Goal: Task Accomplishment & Management: Use online tool/utility

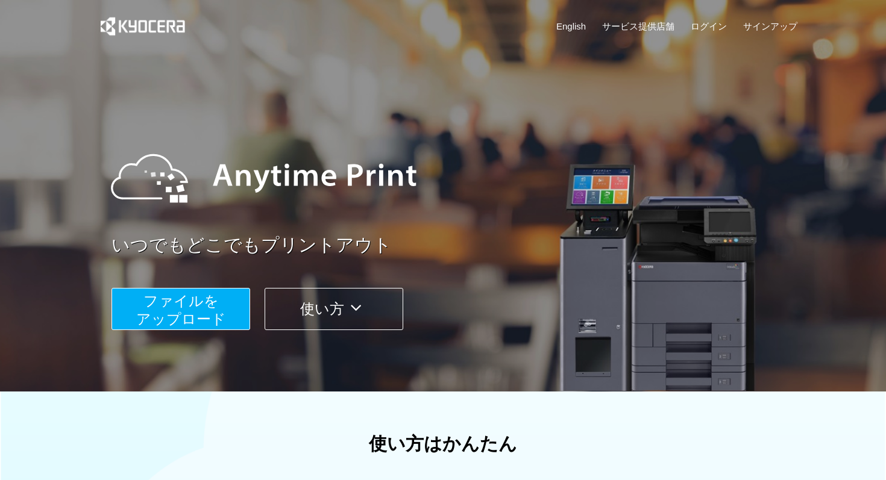
click at [172, 305] on span "ファイルを ​​アップロード" at bounding box center [181, 310] width 90 height 34
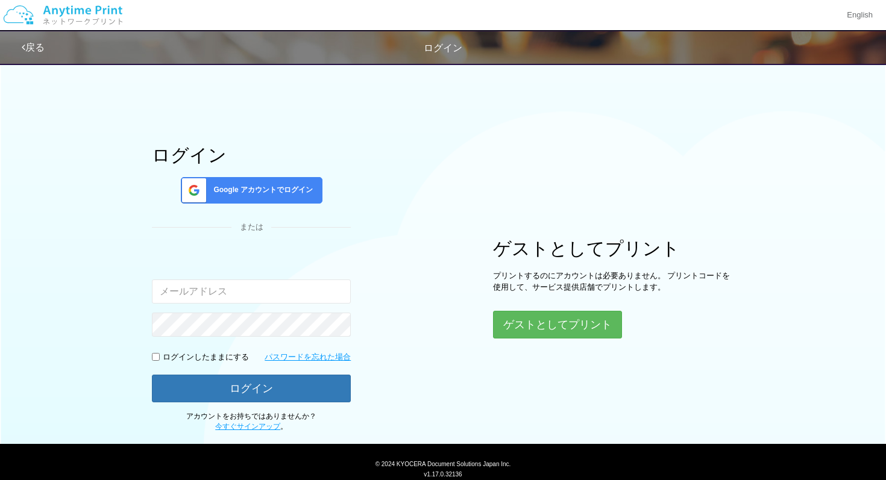
click at [266, 188] on span "Google アカウントでログイン" at bounding box center [261, 190] width 104 height 10
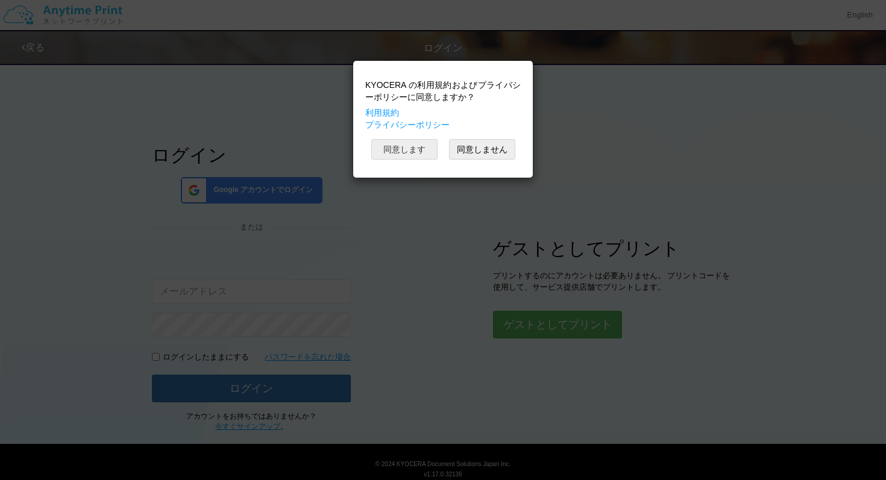
click at [397, 142] on button "同意します" at bounding box center [404, 149] width 66 height 20
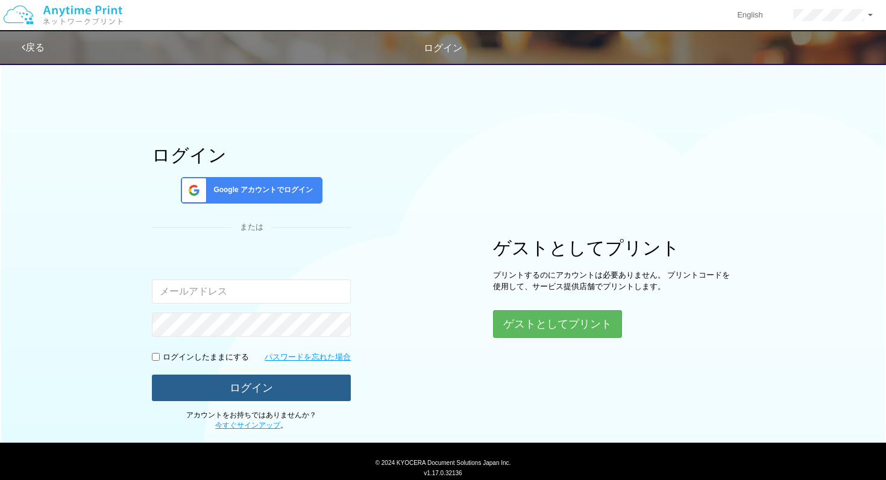
click at [220, 389] on button "ログイン" at bounding box center [251, 388] width 199 height 27
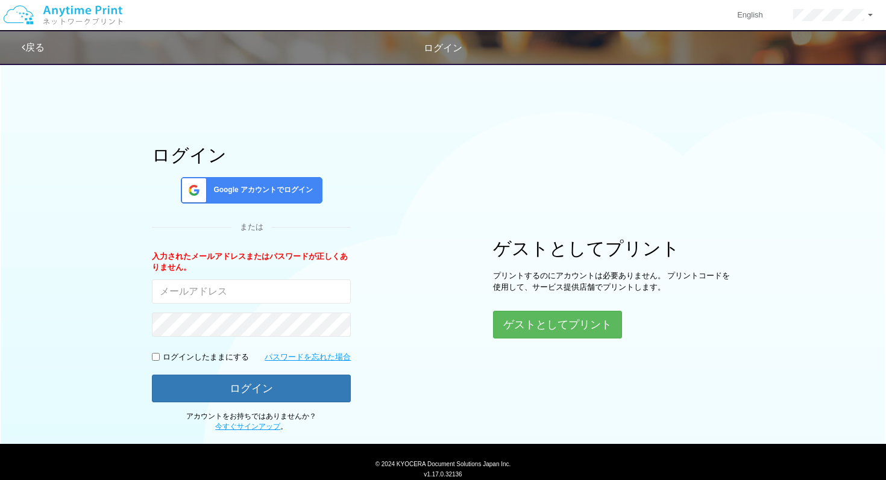
click at [251, 196] on div "Google アカウントでログイン" at bounding box center [252, 190] width 142 height 27
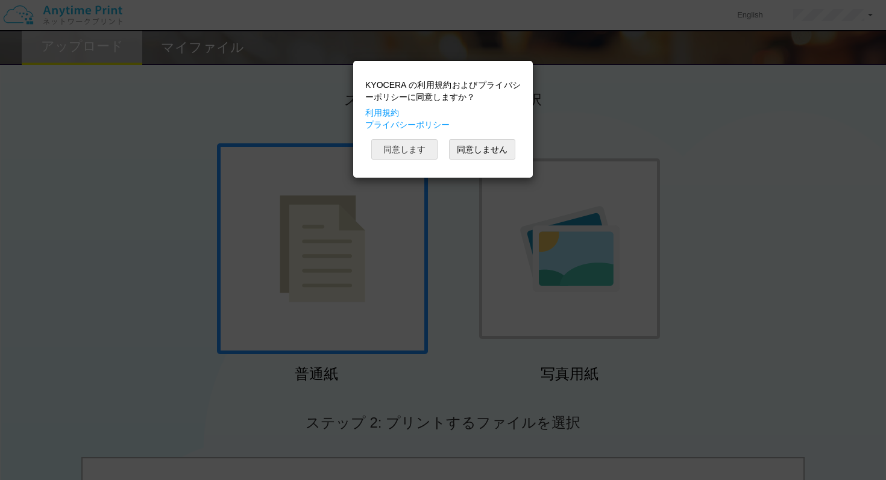
click at [407, 156] on button "同意します" at bounding box center [404, 149] width 66 height 20
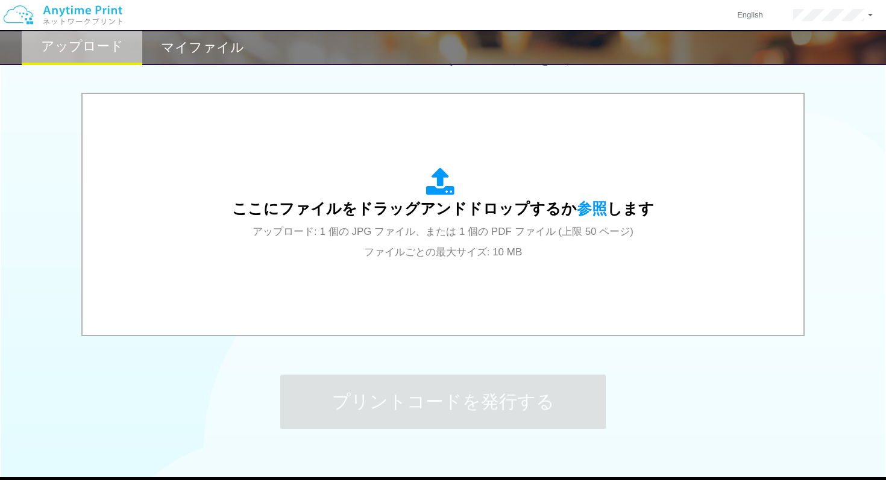
scroll to position [366, 0]
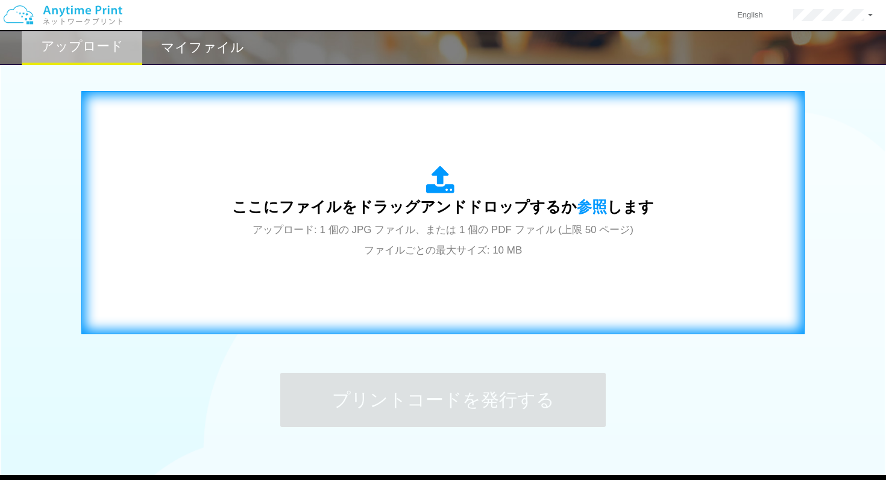
click at [638, 316] on div "ここにファイルをドラッグアンドドロップするか 参照 します アップロード: 1 個の JPG ファイル、または 1 個の PDF ファイル (上限 50 ペー…" at bounding box center [443, 213] width 698 height 218
click at [586, 198] on div "ここにファイルをドラッグアンドドロップするか 参照 します アップロード: 1 個の JPG ファイル、または 1 個の PDF ファイル (上限 50 ペー…" at bounding box center [443, 213] width 422 height 94
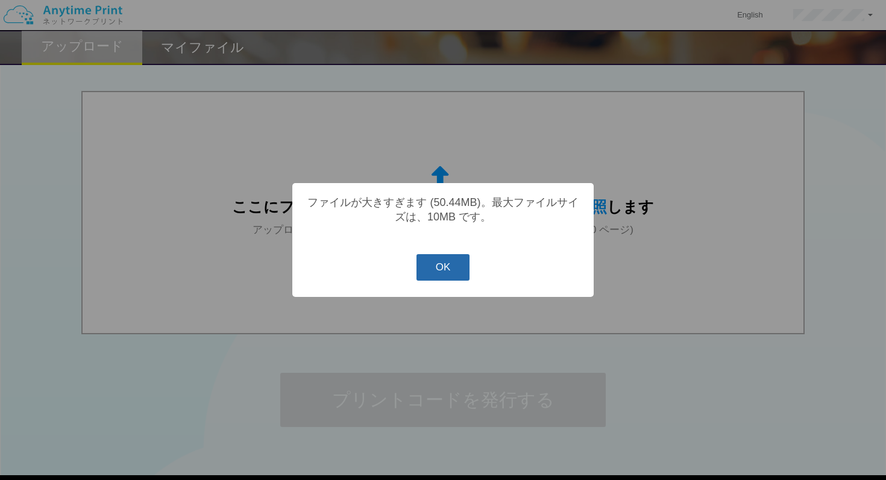
click at [439, 272] on button "OK" at bounding box center [443, 267] width 54 height 27
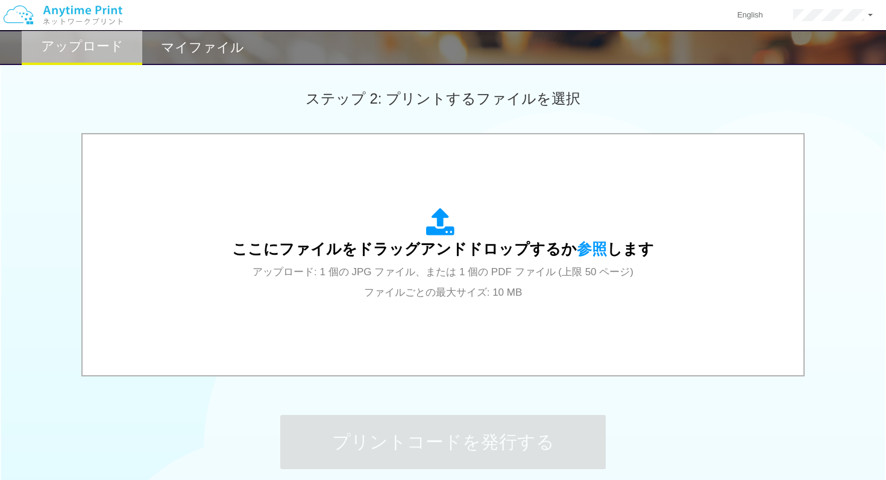
scroll to position [436, 0]
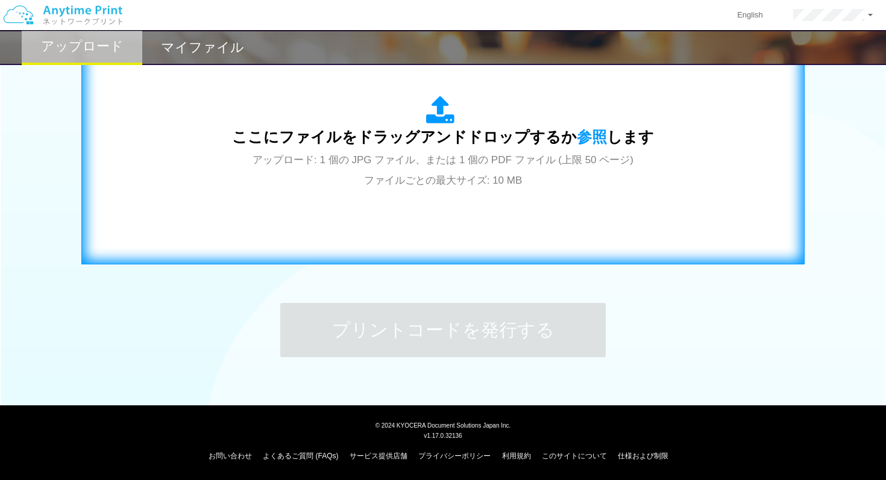
click at [550, 211] on div "ここにファイルをドラッグアンドドロップするか 参照 します アップロード: 1 個の JPG ファイル、または 1 個の PDF ファイル (上限 50 ペー…" at bounding box center [443, 143] width 698 height 218
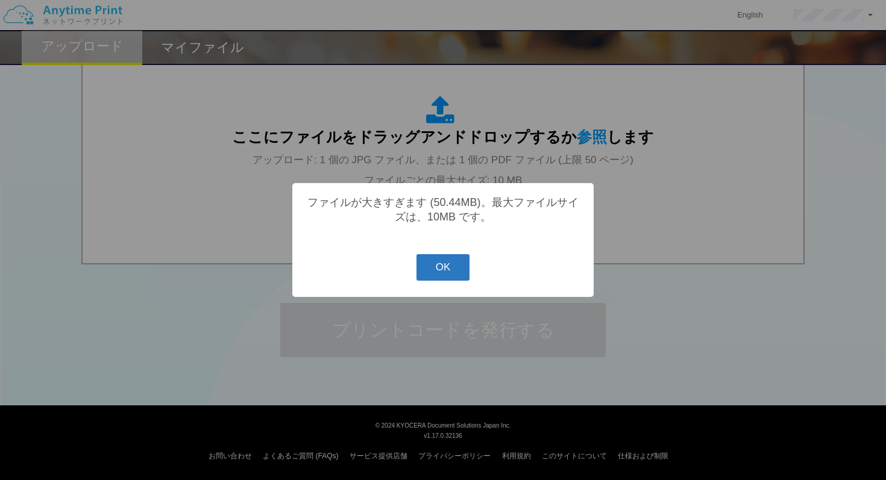
click at [452, 265] on button "OK" at bounding box center [443, 267] width 54 height 27
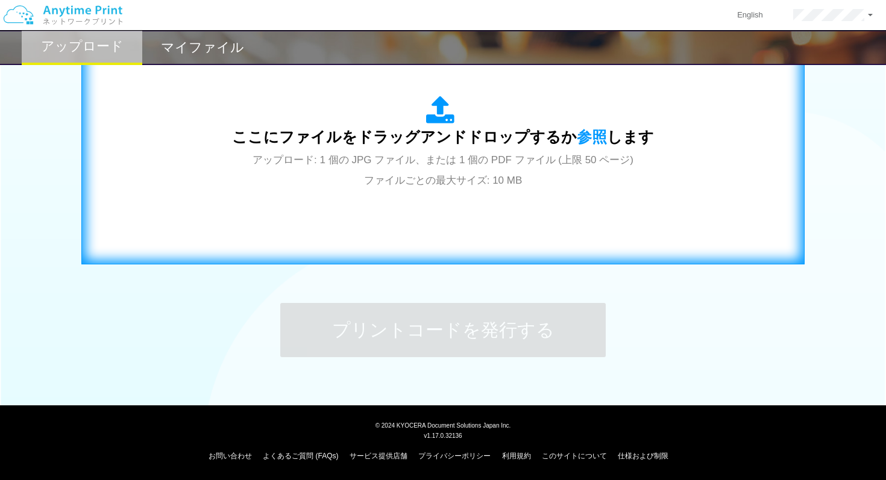
scroll to position [329, 0]
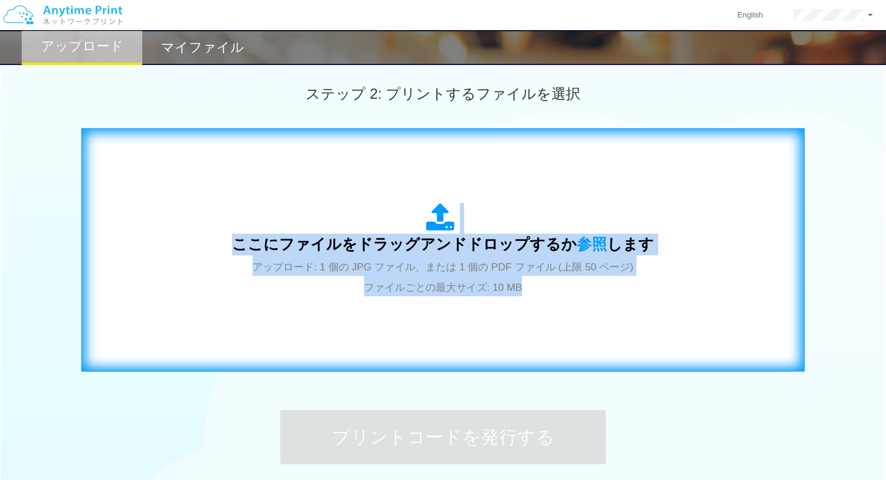
drag, startPoint x: 725, startPoint y: 167, endPoint x: 697, endPoint y: 287, distance: 123.2
click at [697, 287] on div "ここにファイルをドラッグアンドドロップするか 参照 します アップロード: 1 個の JPG ファイル、または 1 個の PDF ファイル (上限 50 ペー…" at bounding box center [443, 250] width 698 height 218
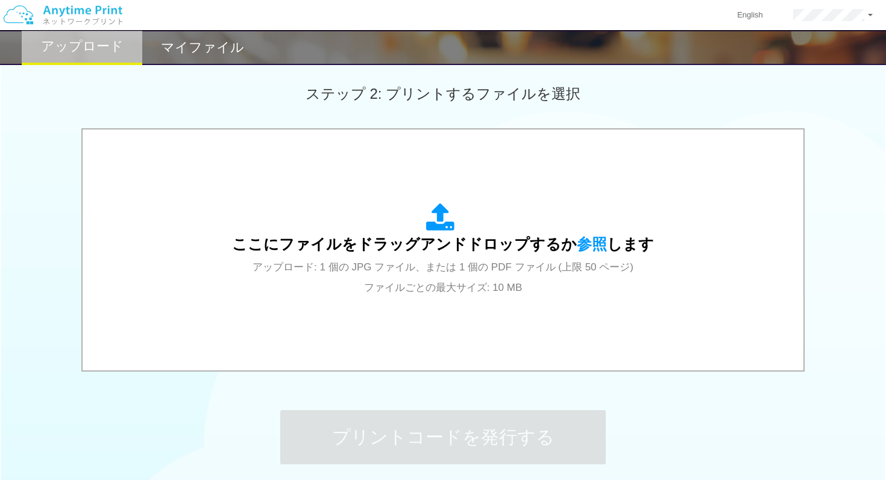
click at [838, 136] on div "50.4 MB 緑 和風 イベントの案内 チラシ.pdf dropzone.dictFileTooBig Check Error 50.4 MB 緑 和風 …" at bounding box center [443, 251] width 886 height 246
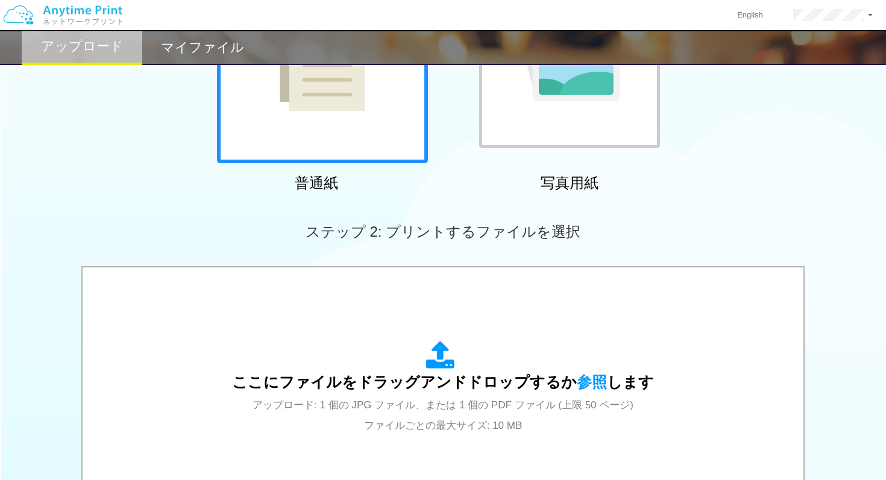
scroll to position [0, 0]
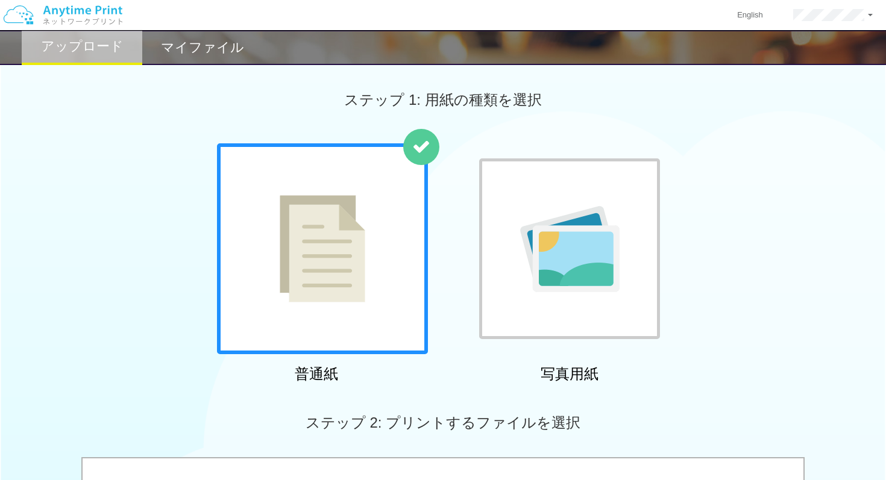
click at [608, 190] on div at bounding box center [569, 249] width 181 height 181
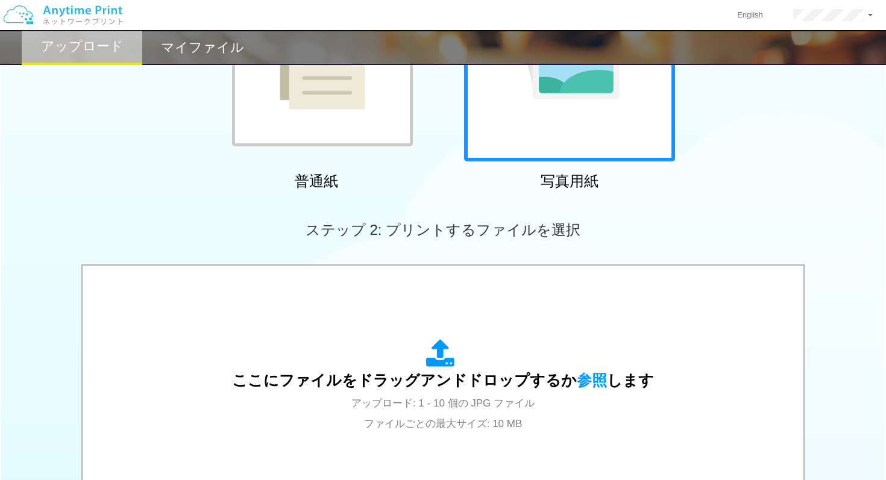
scroll to position [192, 0]
click at [335, 105] on img at bounding box center [323, 56] width 86 height 107
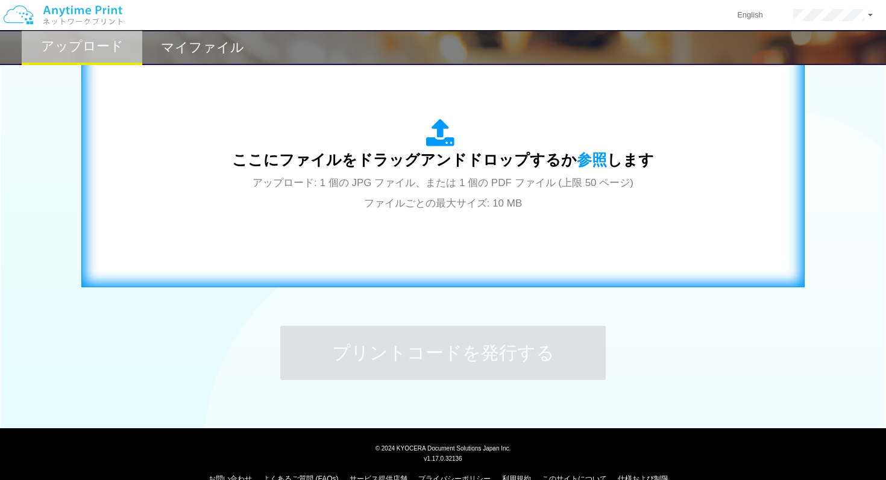
scroll to position [416, 0]
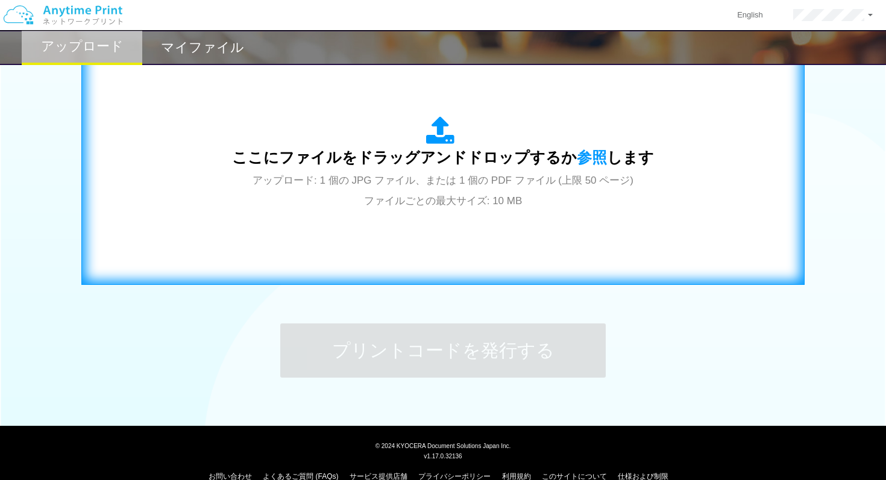
click at [435, 213] on div "ここにファイルをドラッグアンドドロップするか 参照 します アップロード: 1 個の JPG ファイル、または 1 個の PDF ファイル (上限 50 ペー…" at bounding box center [443, 163] width 698 height 218
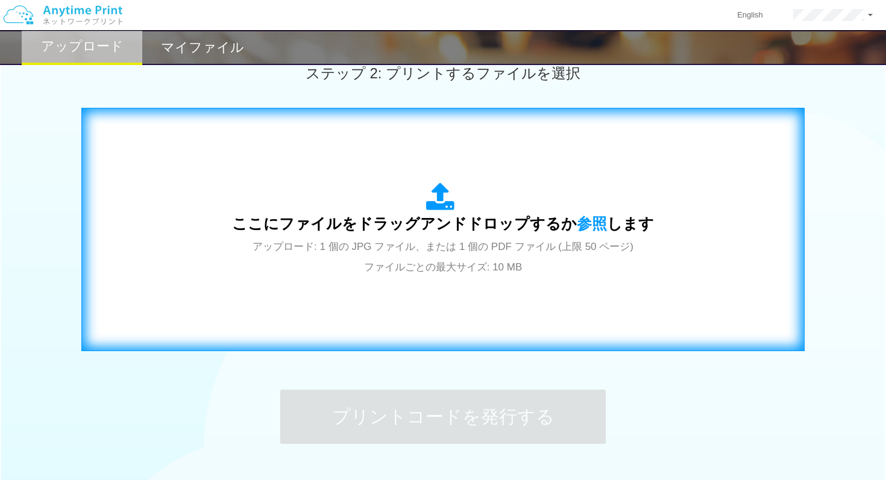
scroll to position [346, 0]
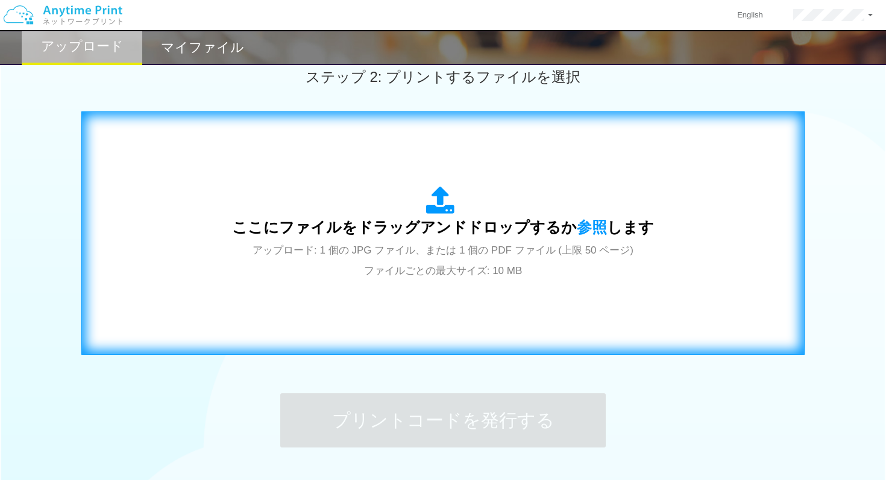
click at [513, 210] on div "ここにファイルをドラッグアンドドロップするか 参照 します アップロード: 1 個の JPG ファイル、または 1 個の PDF ファイル (上限 50 ペー…" at bounding box center [443, 233] width 422 height 94
click at [540, 223] on span "ここにファイルをドラッグアンドドロップするか 参照 します" at bounding box center [443, 227] width 422 height 17
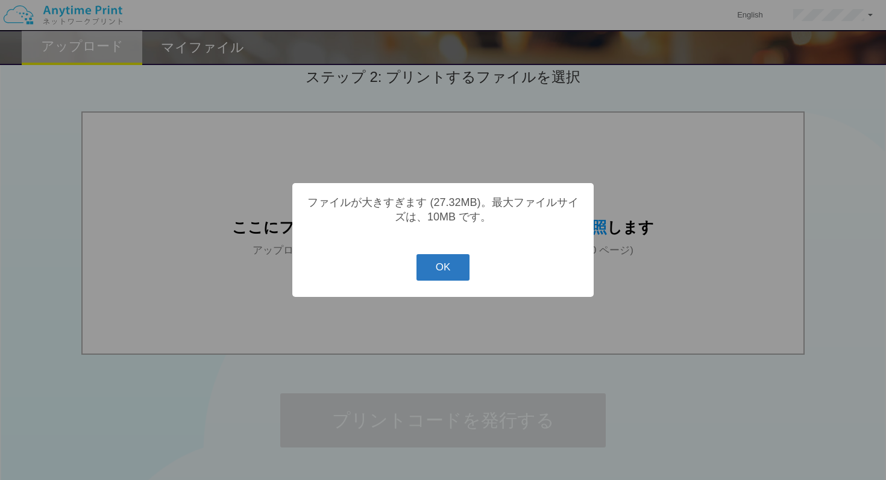
click at [455, 268] on button "OK" at bounding box center [443, 267] width 54 height 27
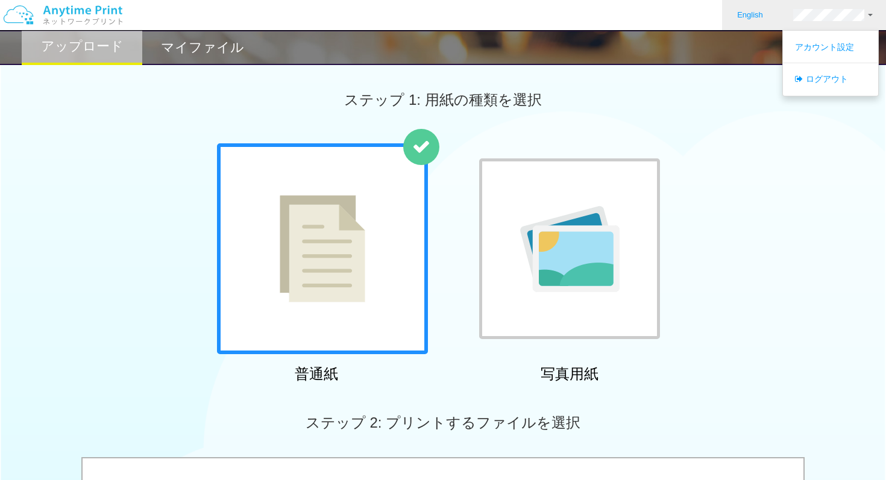
click at [765, 13] on link "English" at bounding box center [750, 15] width 56 height 30
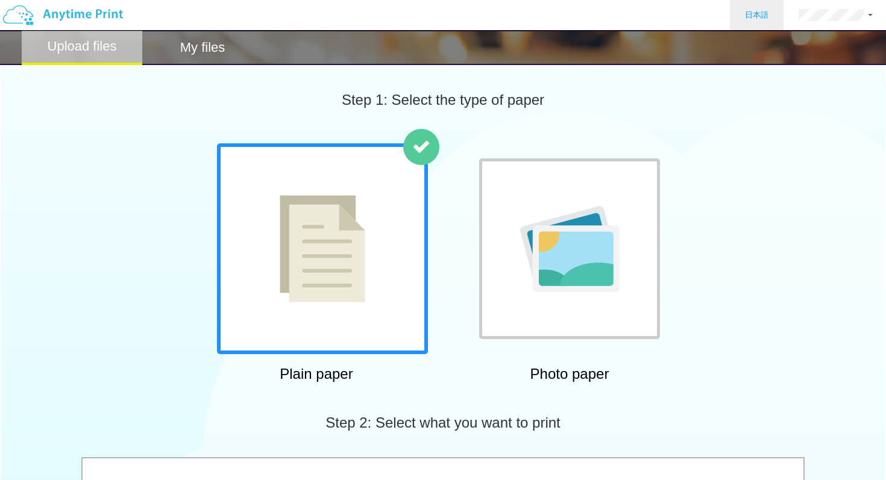
click at [765, 13] on link "日本語" at bounding box center [757, 15] width 54 height 30
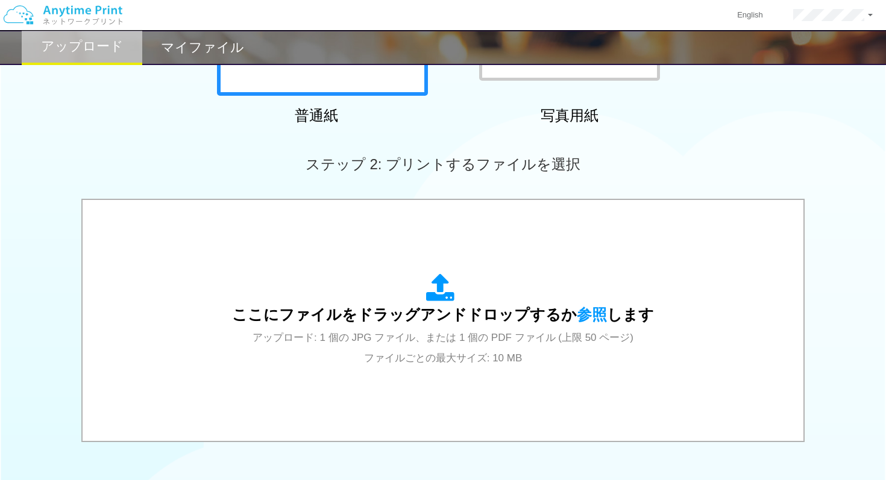
scroll to position [436, 0]
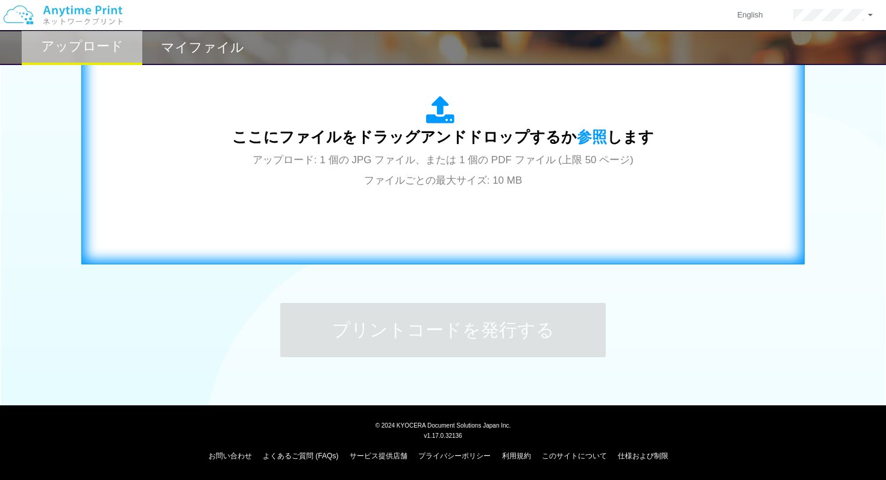
click at [714, 227] on div "ここにファイルをドラッグアンドドロップするか 参照 します アップロード: 1 個の JPG ファイル、または 1 個の PDF ファイル (上限 50 ペー…" at bounding box center [443, 143] width 698 height 218
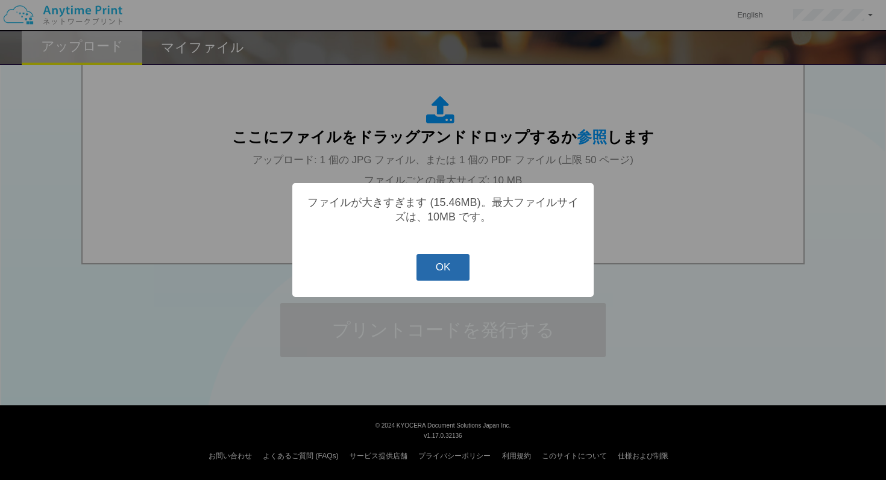
click at [447, 271] on button "OK" at bounding box center [443, 267] width 54 height 27
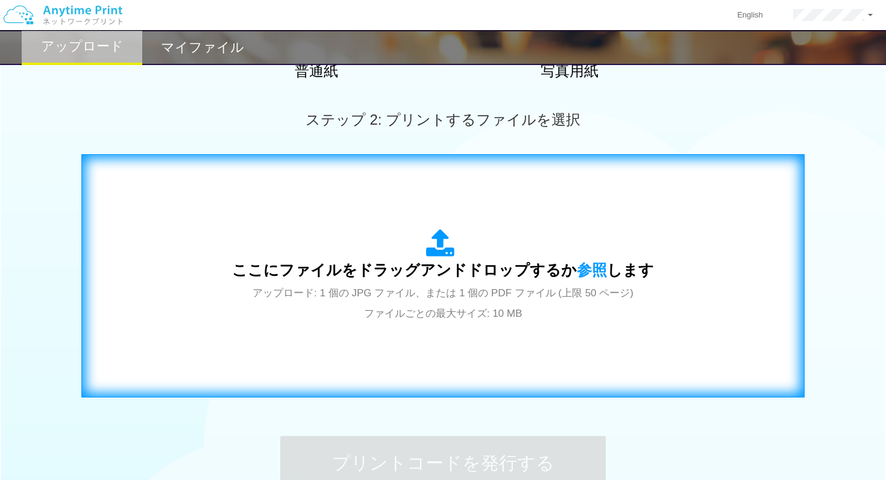
scroll to position [289, 0]
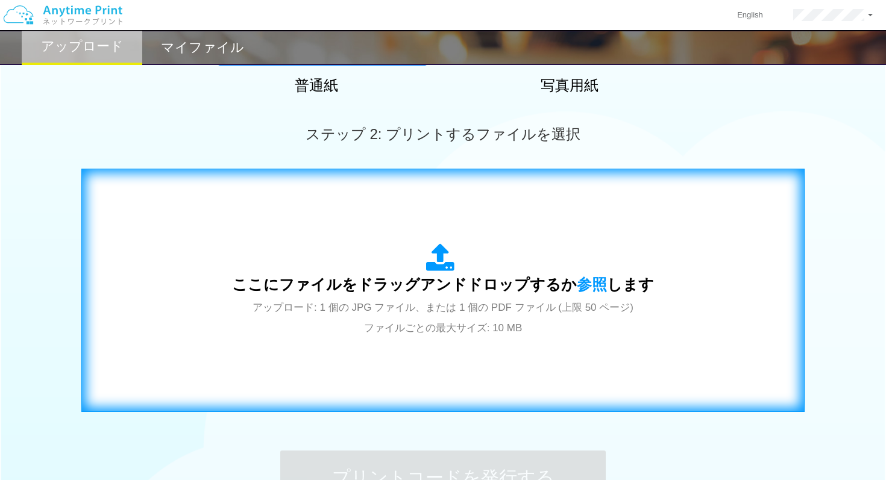
click at [393, 278] on span "ここにファイルをドラッグアンドドロップするか 参照 します" at bounding box center [443, 284] width 422 height 17
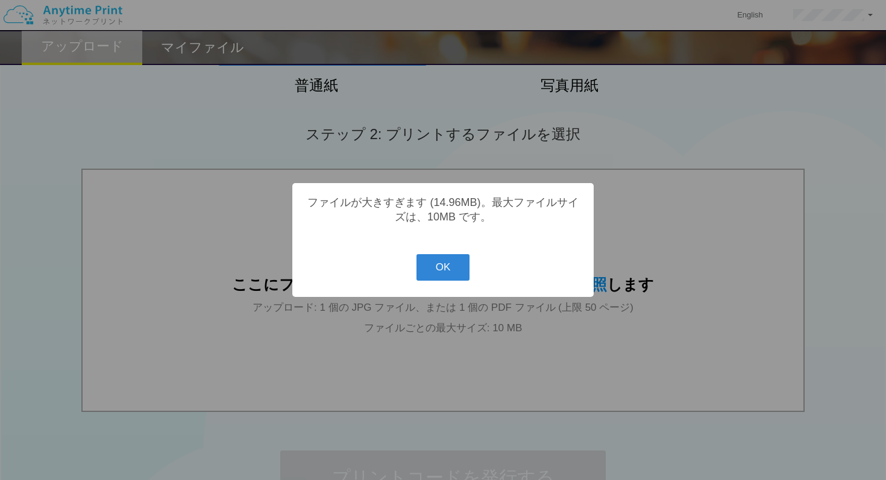
click at [867, 81] on div "? ! i ファイルが大きすぎます (14.96MB)。最大ファイルサイズは、10MB です。 OK Cancel ×" at bounding box center [443, 240] width 886 height 480
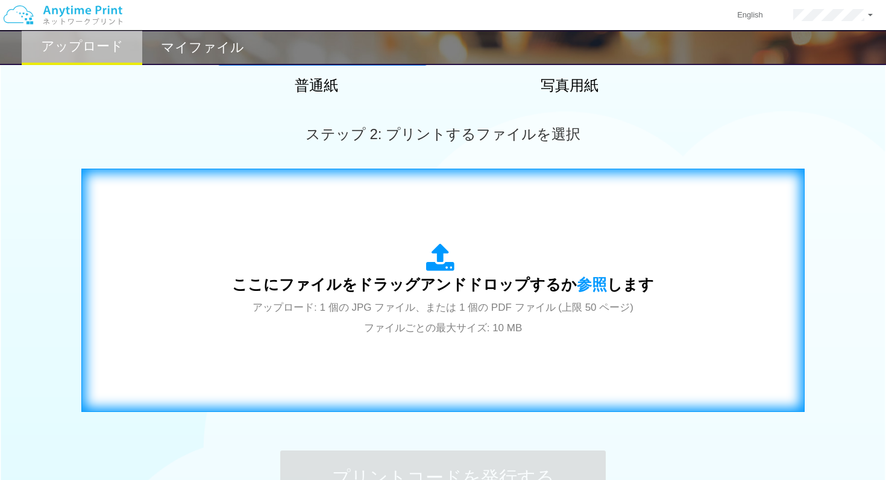
click at [597, 258] on div "ここにファイルをドラッグアンドドロップするか 参照 します アップロード: 1 個の JPG ファイル、または 1 個の PDF ファイル (上限 50 ペー…" at bounding box center [443, 290] width 422 height 94
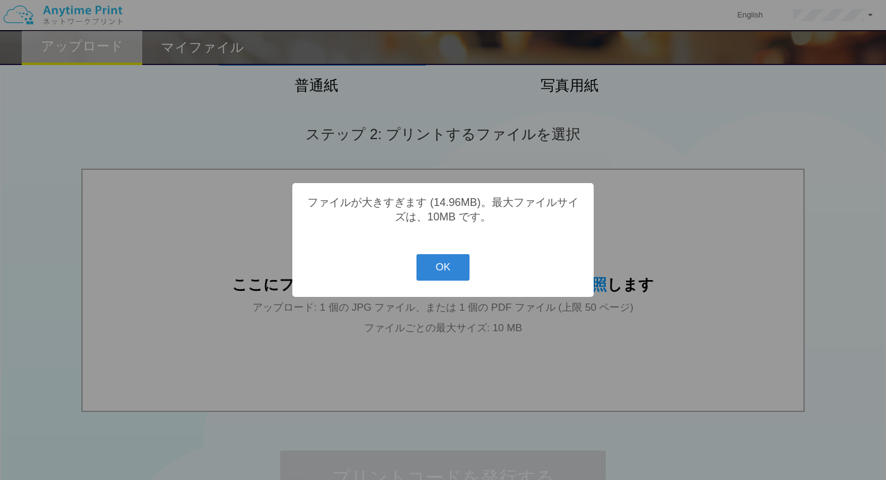
click at [426, 257] on div "? ! i ファイルが大きすぎます (14.96MB)。最大ファイルサイズは、10MB です。 OK Cancel ×" at bounding box center [442, 240] width 301 height 114
click at [430, 265] on button "OK" at bounding box center [443, 267] width 54 height 27
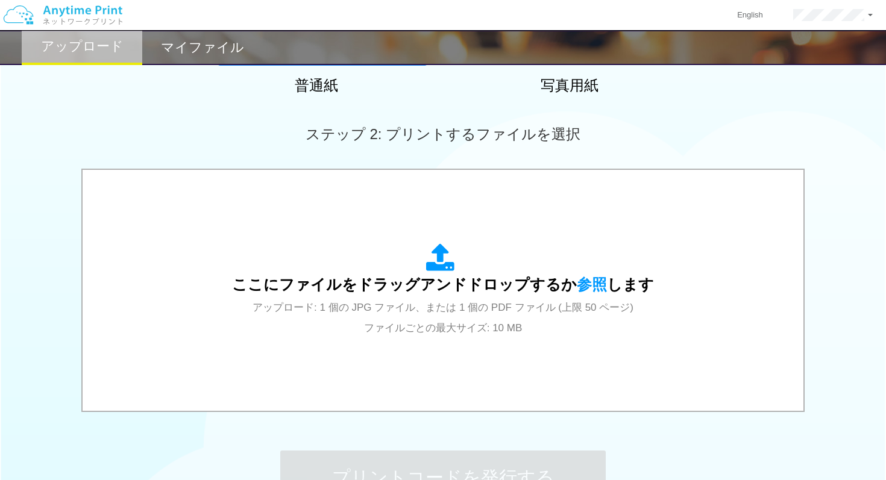
click at [430, 265] on icon at bounding box center [443, 258] width 34 height 30
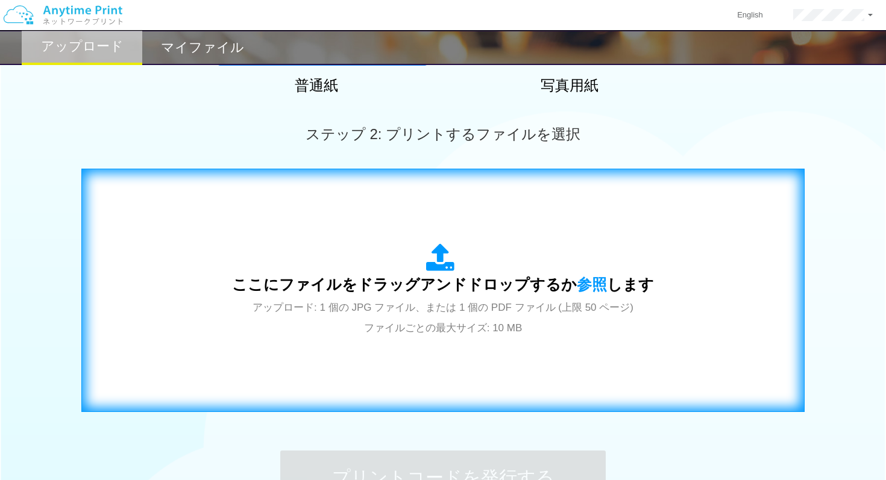
click at [463, 254] on div "ここにファイルをドラッグアンドドロップするか 参照 します アップロード: 1 個の JPG ファイル、または 1 個の PDF ファイル (上限 50 ペー…" at bounding box center [443, 290] width 422 height 94
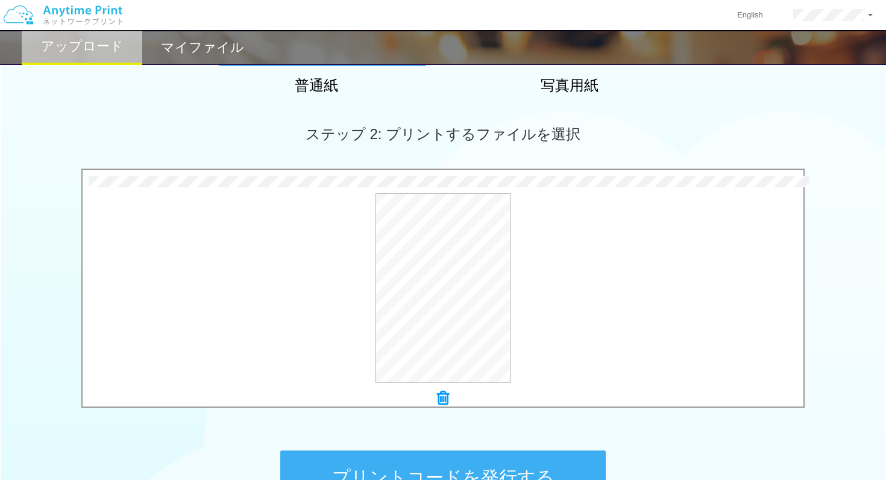
click at [855, 383] on div "6.2 MB 緑 和風 イベントの案内 チラシ (1).pdf Check Error × 緑 和風 イベントの案内 チラシ (1).pdf プレビュー" at bounding box center [443, 292] width 886 height 246
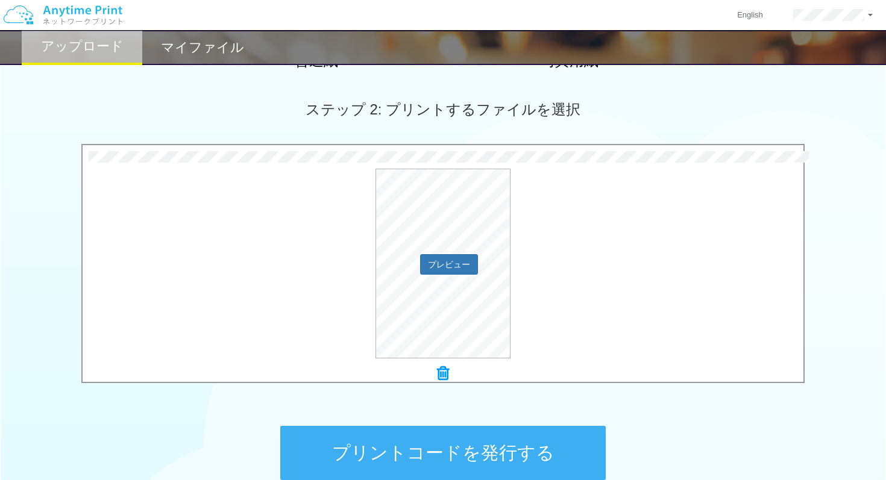
scroll to position [321, 0]
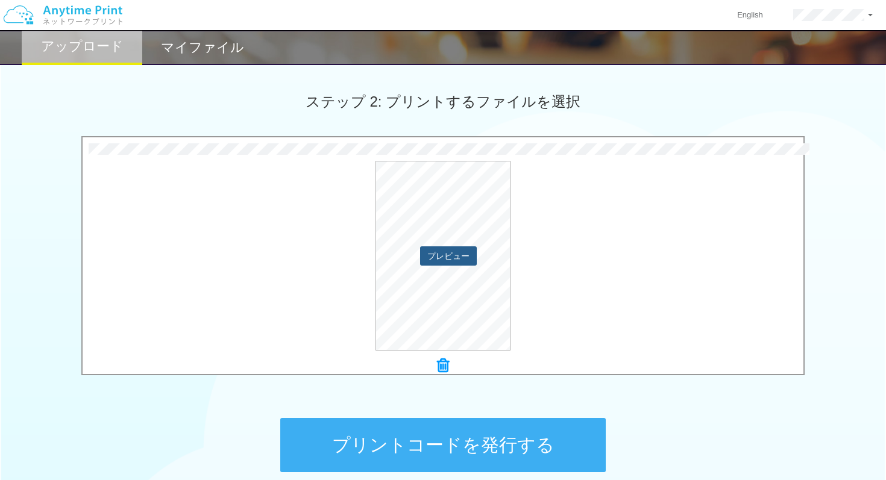
click at [471, 257] on button "プレビュー" at bounding box center [448, 256] width 57 height 19
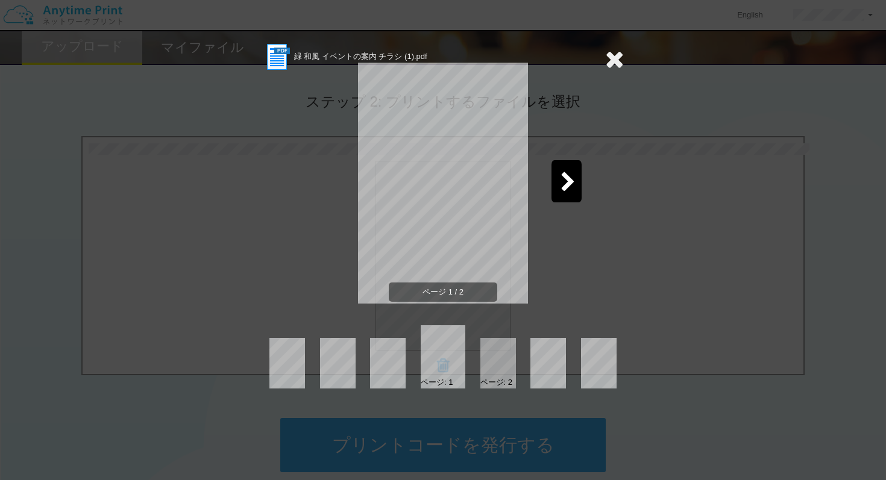
click at [500, 355] on div at bounding box center [498, 363] width 36 height 51
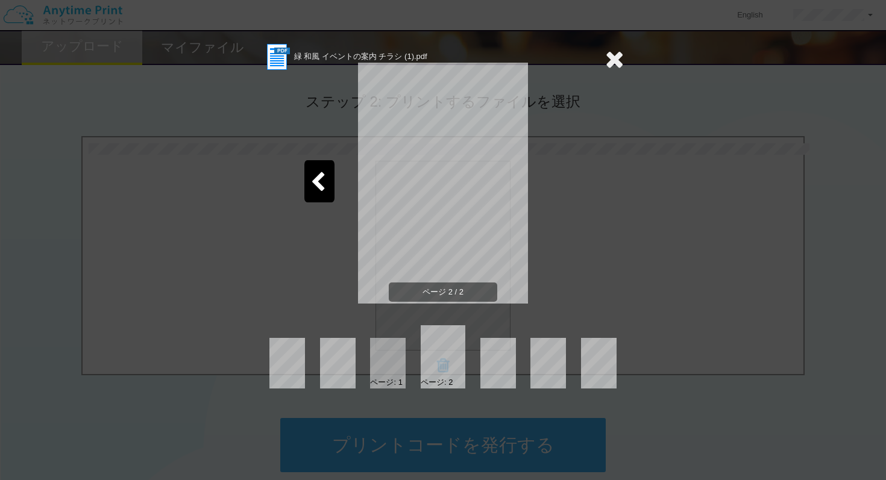
click at [618, 52] on icon at bounding box center [614, 59] width 19 height 24
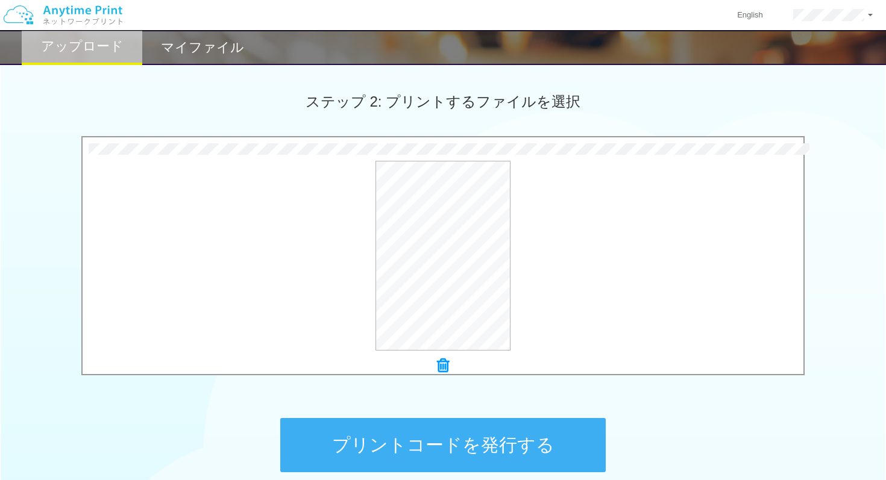
click at [439, 364] on icon at bounding box center [443, 366] width 12 height 16
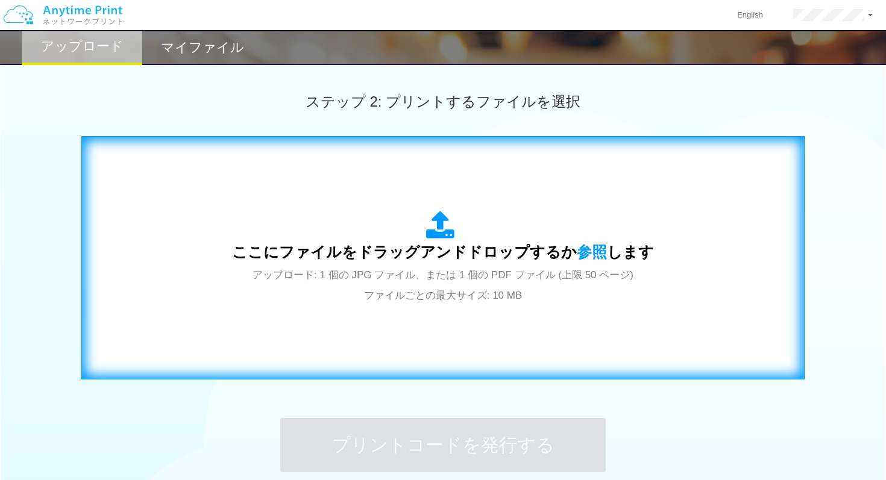
click at [450, 260] on div "ここにファイルをドラッグアンドドロップするか 参照 します アップロード: 1 個の JPG ファイル、または 1 個の PDF ファイル (上限 50 ペー…" at bounding box center [443, 258] width 422 height 94
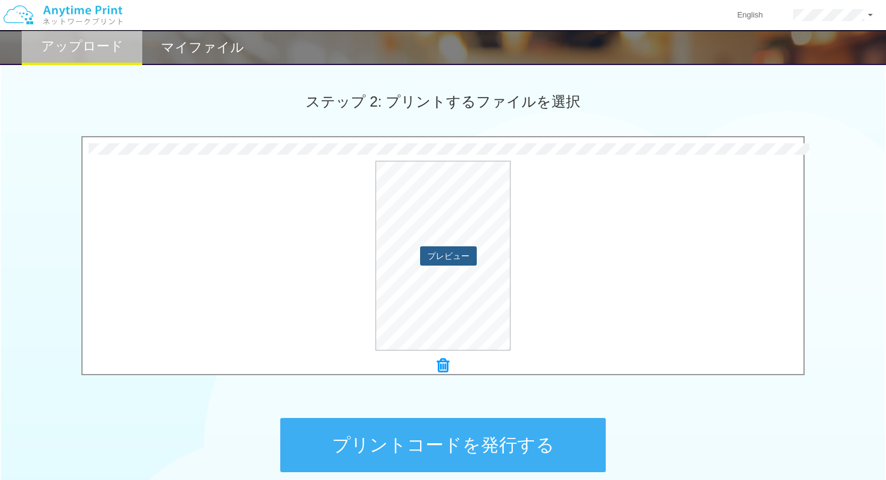
click at [459, 250] on button "プレビュー" at bounding box center [448, 256] width 57 height 19
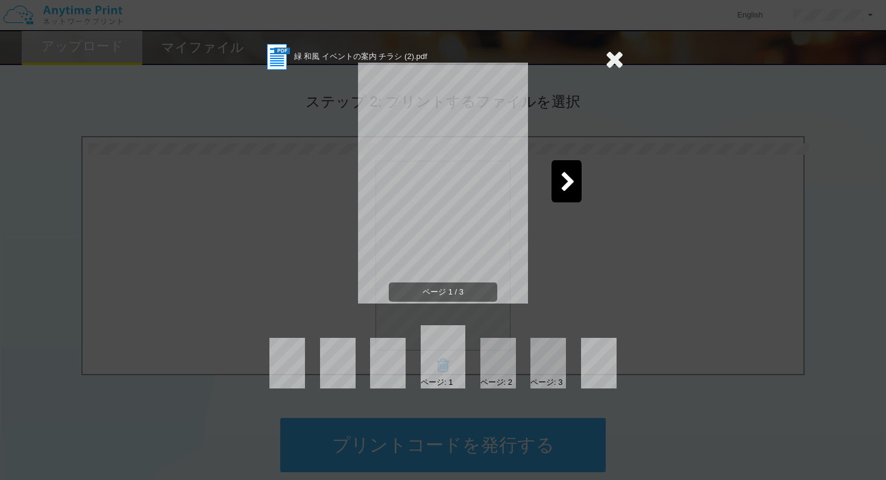
click at [569, 206] on div "ページ 1 / 3" at bounding box center [443, 192] width 362 height 241
click at [568, 187] on icon at bounding box center [568, 182] width 15 height 21
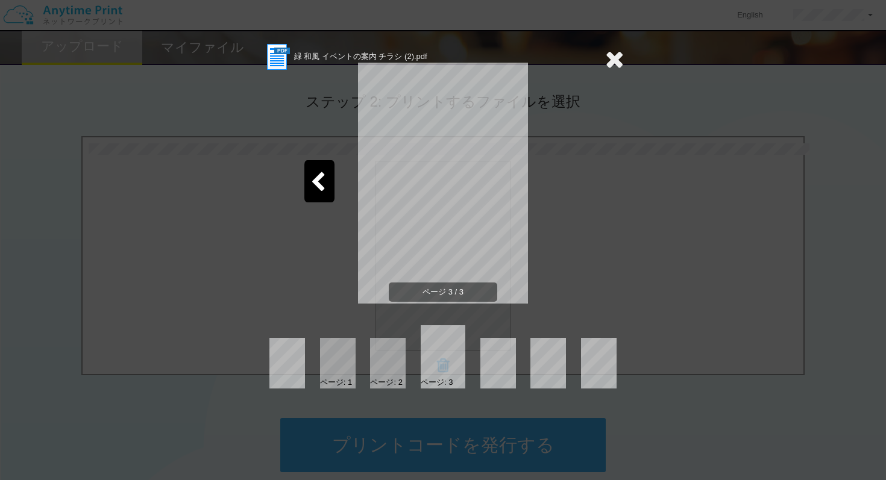
click at [602, 67] on section "緑 和風 イベントの案内 チラシ (2).pdf" at bounding box center [443, 57] width 362 height 30
click at [614, 54] on icon at bounding box center [614, 59] width 19 height 24
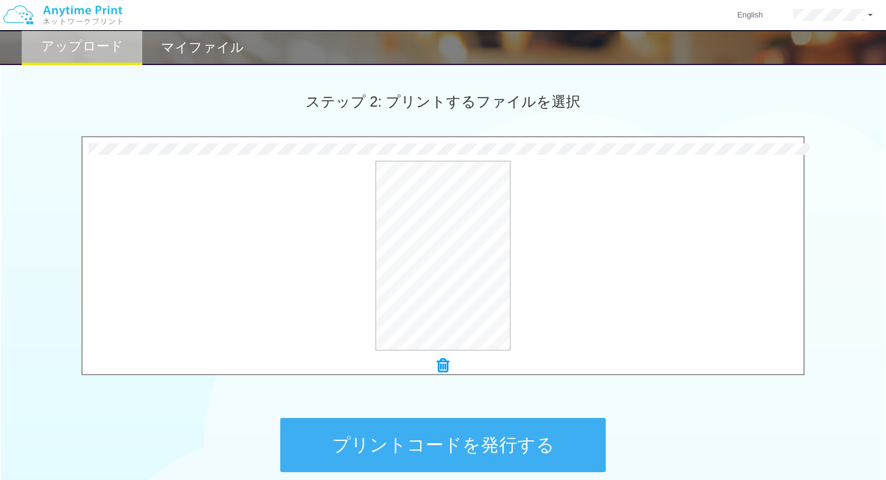
click at [438, 366] on icon at bounding box center [443, 366] width 12 height 16
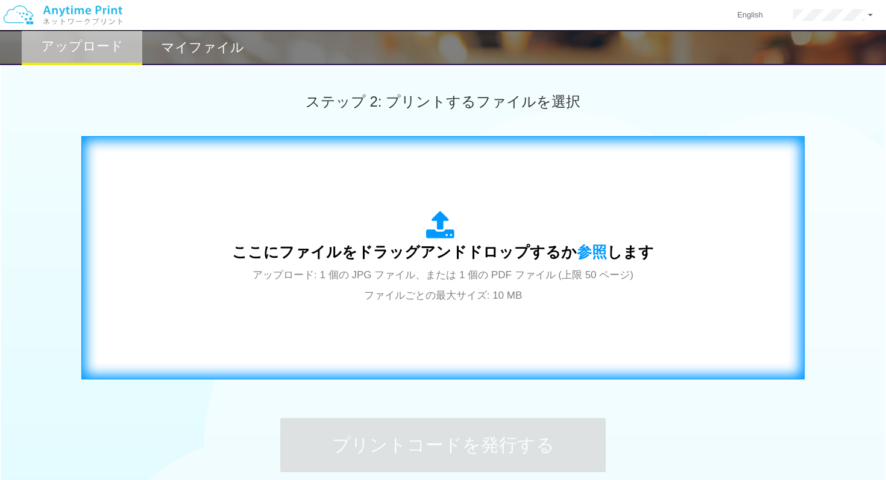
click at [453, 278] on span "アップロード: 1 個の JPG ファイル、または 1 個の PDF ファイル (上限 50 ページ) ファイルごとの最大サイズ: 10 MB" at bounding box center [443, 285] width 381 height 32
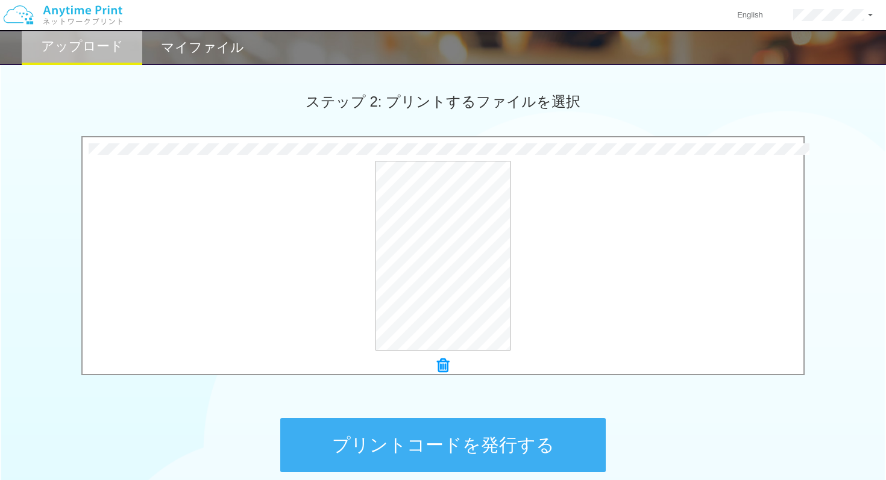
click at [284, 101] on div "ステップ 2: プリントするファイルを選択" at bounding box center [443, 102] width 886 height 69
click at [461, 254] on button "プレビュー" at bounding box center [448, 256] width 57 height 19
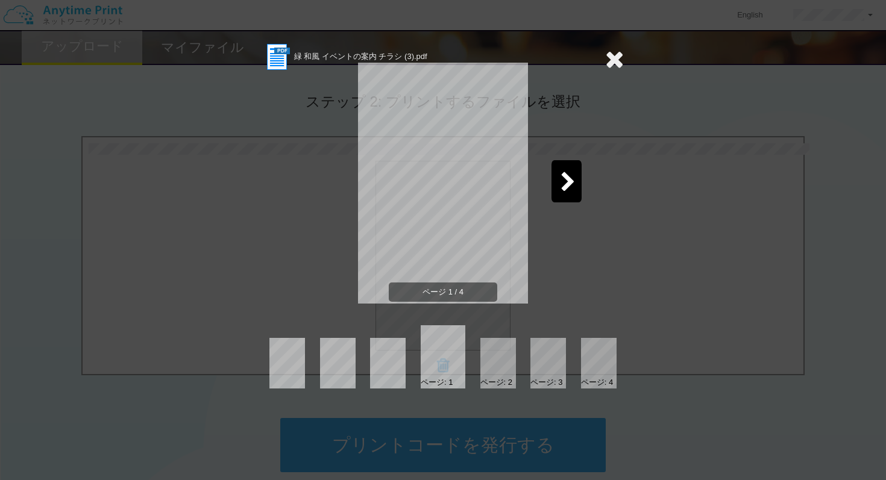
click at [565, 196] on div at bounding box center [566, 181] width 30 height 42
click at [564, 199] on div at bounding box center [566, 181] width 30 height 42
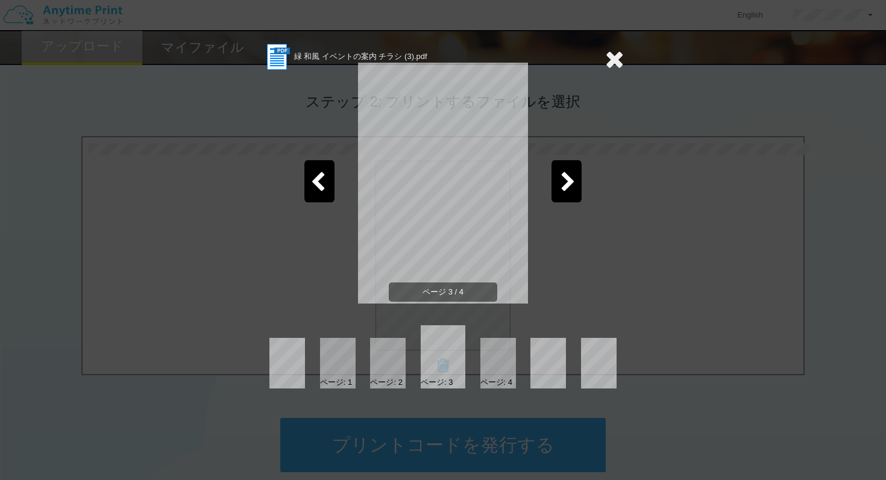
click at [604, 64] on section "緑 和風 イベントの案内 チラシ (3).pdf" at bounding box center [443, 57] width 362 height 30
click at [613, 56] on icon at bounding box center [614, 59] width 19 height 24
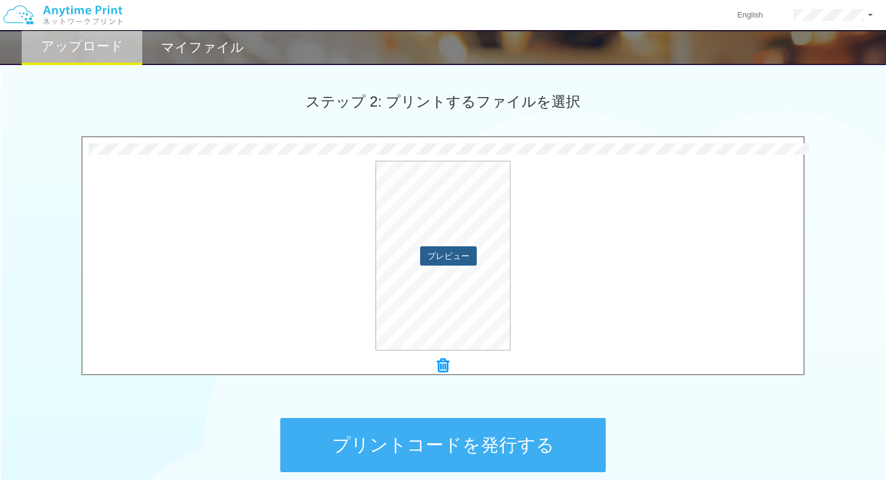
click at [471, 251] on button "プレビュー" at bounding box center [448, 256] width 57 height 19
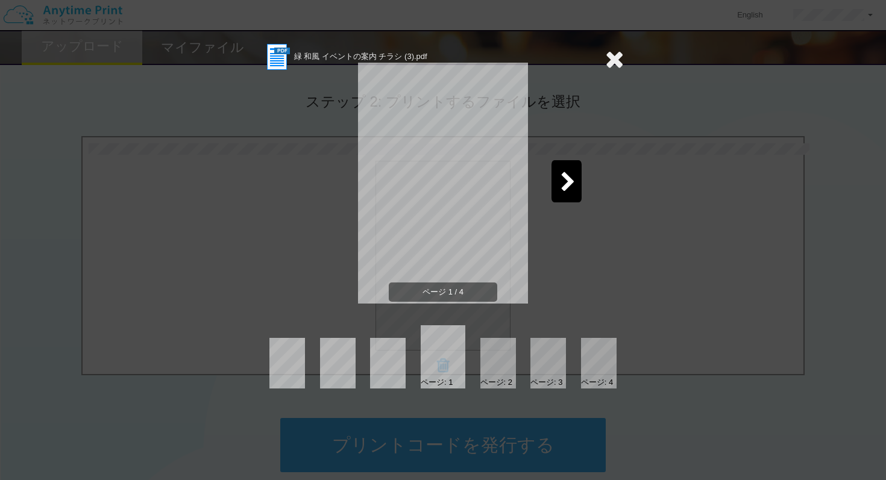
click at [568, 196] on div at bounding box center [566, 181] width 30 height 42
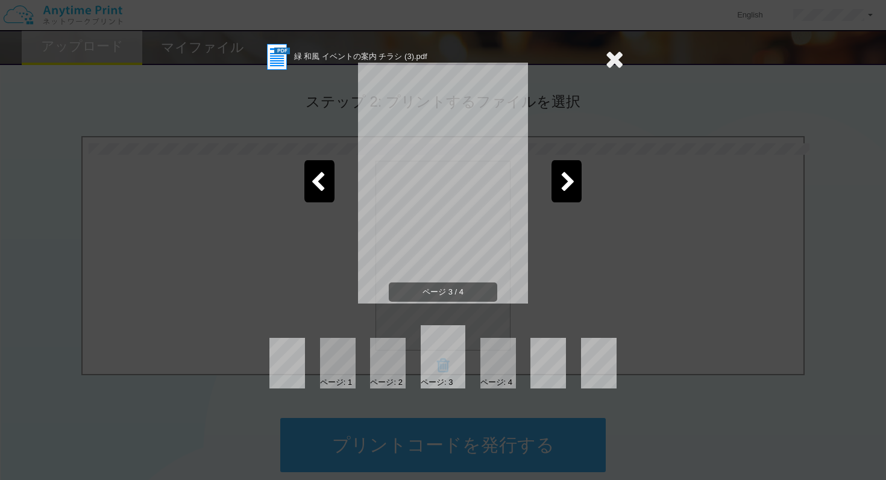
click at [568, 195] on div at bounding box center [566, 181] width 30 height 42
click at [614, 52] on icon at bounding box center [614, 59] width 19 height 24
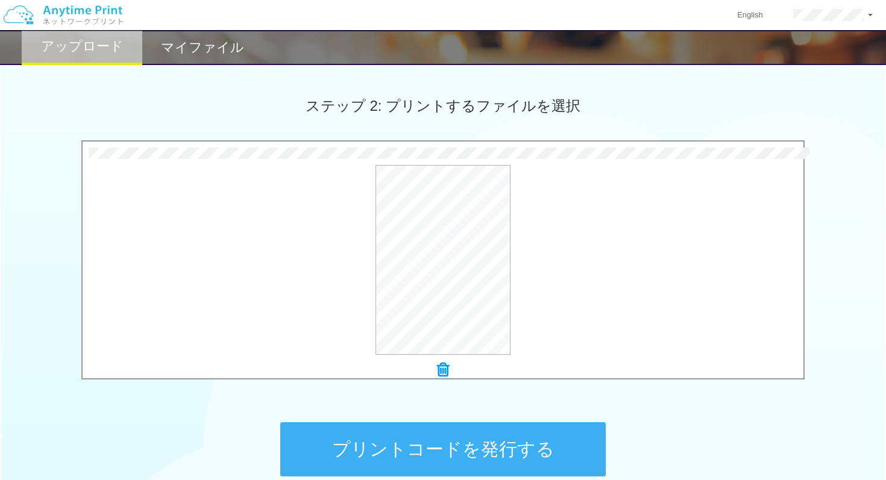
scroll to position [330, 0]
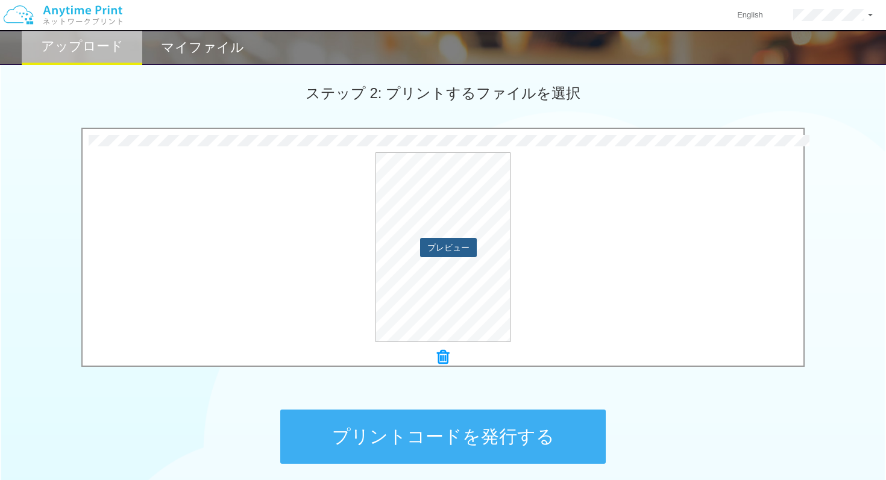
click at [427, 245] on button "プレビュー" at bounding box center [448, 247] width 57 height 19
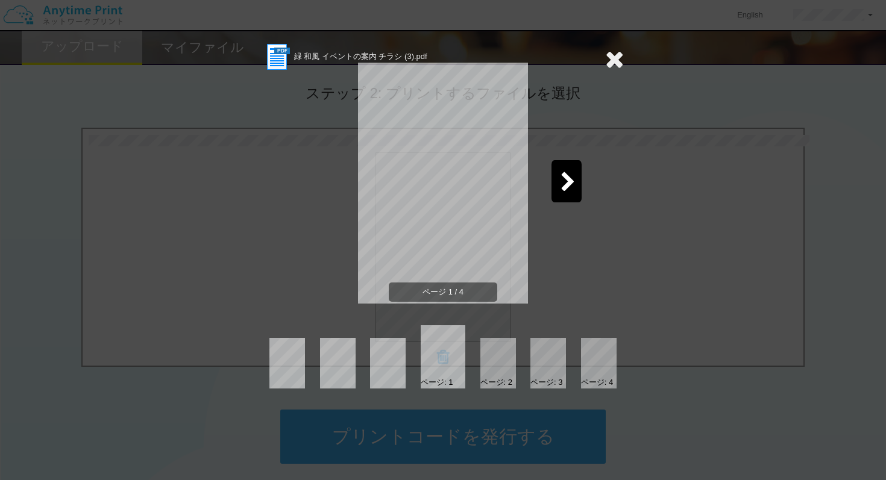
click at [579, 188] on div at bounding box center [566, 181] width 30 height 42
click at [570, 186] on icon at bounding box center [568, 182] width 15 height 21
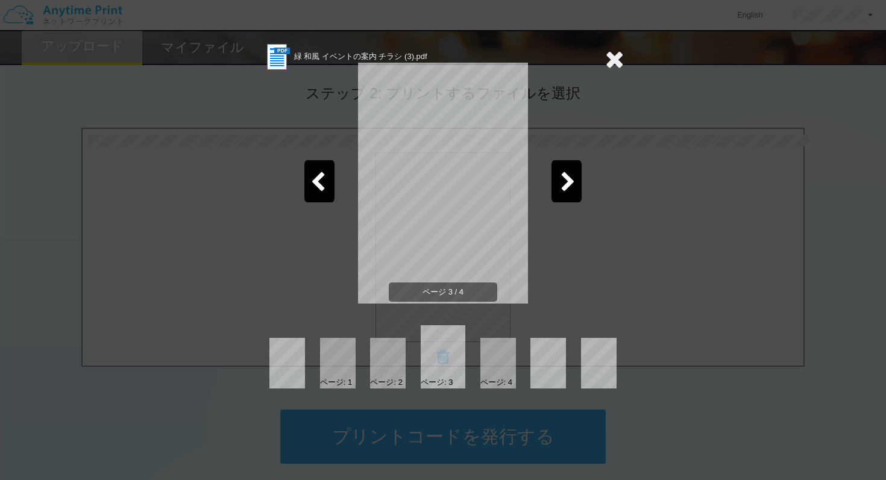
click at [570, 184] on icon at bounding box center [568, 182] width 15 height 21
click at [622, 80] on div "ページ 4 / 4" at bounding box center [443, 192] width 362 height 241
click at [615, 65] on icon at bounding box center [614, 59] width 19 height 24
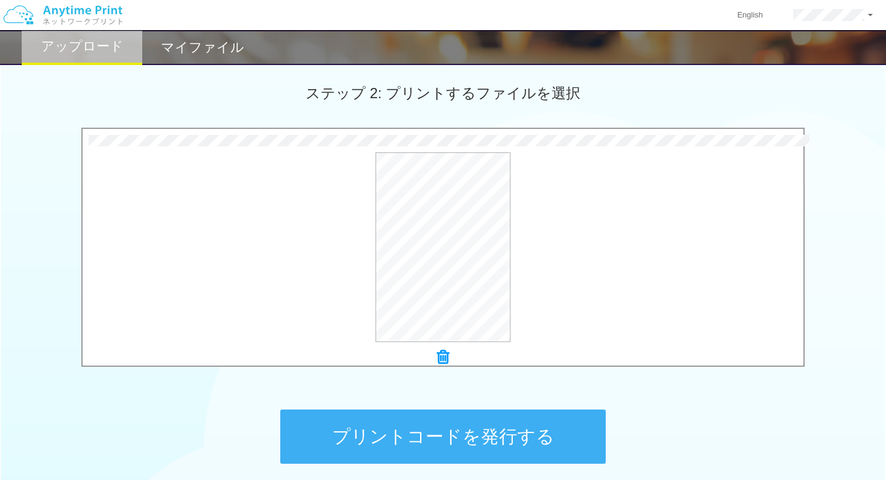
click at [450, 444] on button "プリントコードを発行する" at bounding box center [442, 437] width 325 height 54
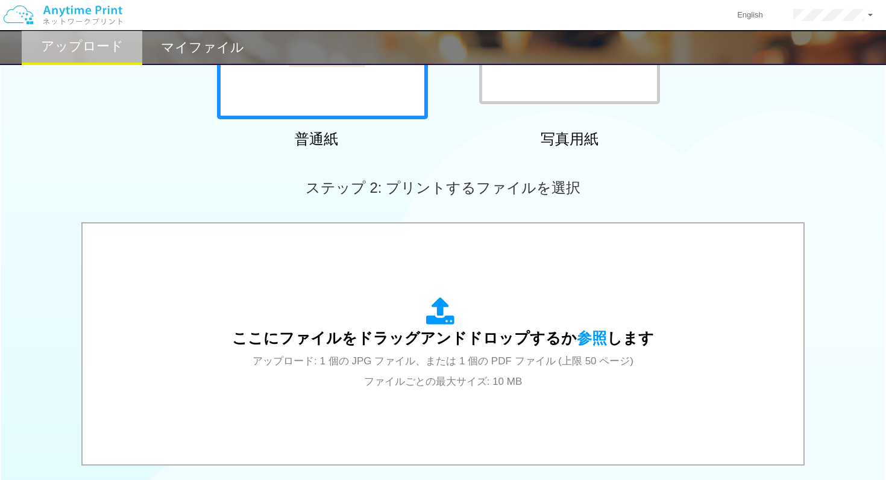
scroll to position [436, 0]
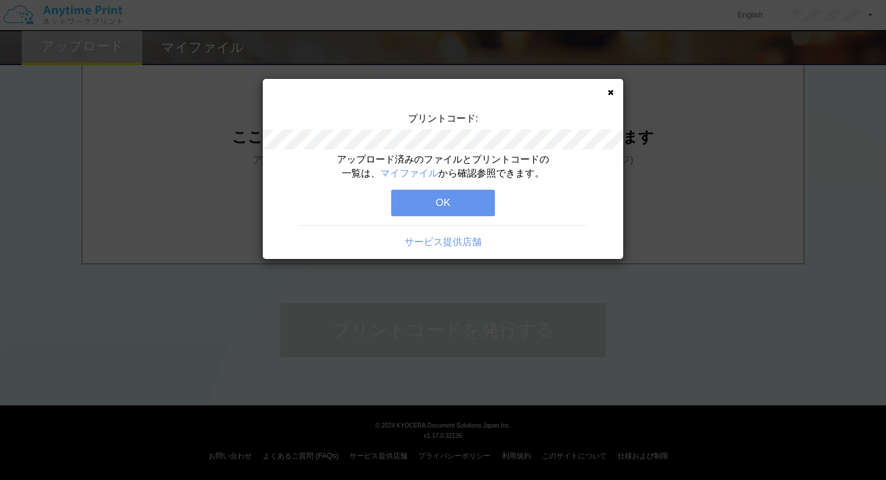
click at [477, 193] on button "OK" at bounding box center [443, 203] width 104 height 27
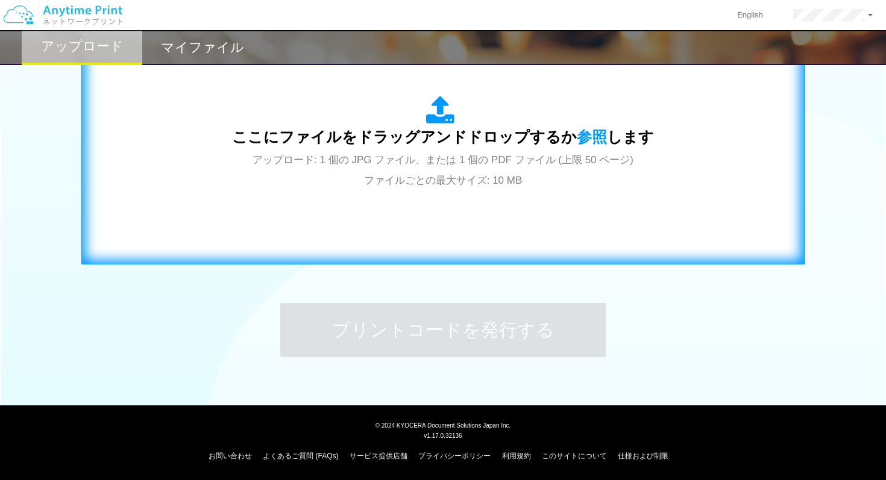
scroll to position [0, 0]
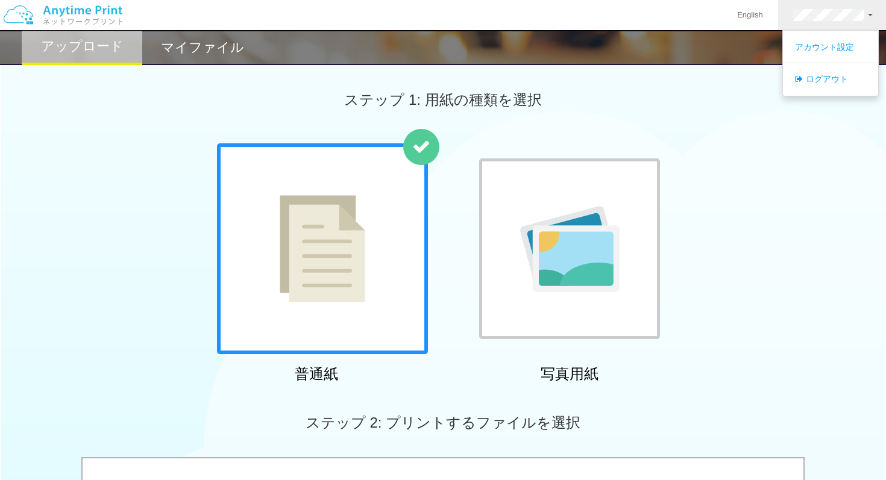
click at [744, 201] on div "普通紙 写真用紙" at bounding box center [443, 265] width 886 height 245
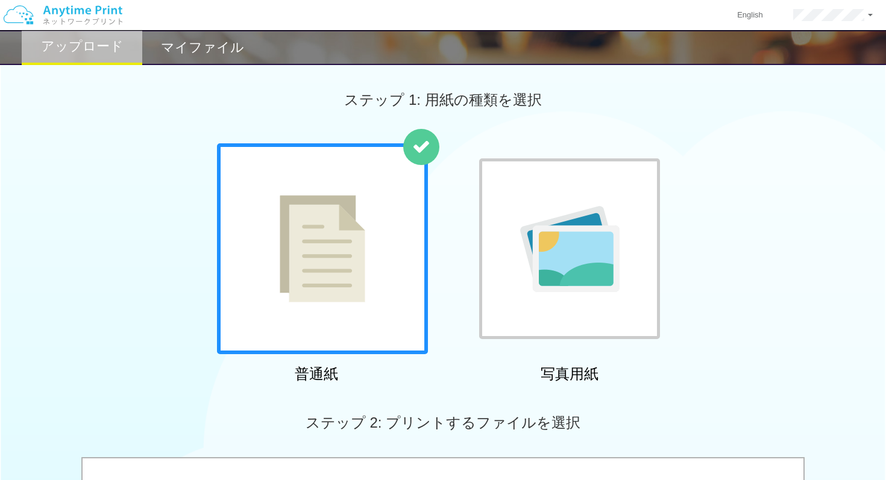
click at [227, 40] on h2 "マイファイル" at bounding box center [202, 47] width 83 height 14
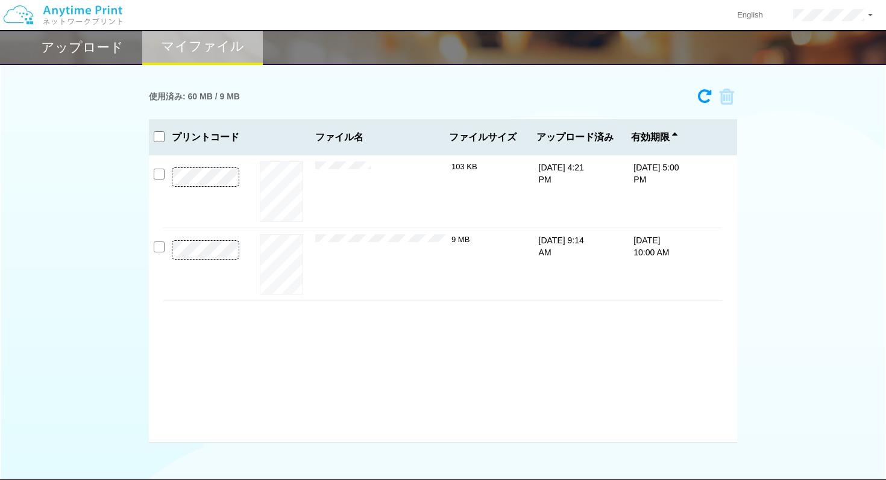
click at [86, 48] on h2 "アップロード" at bounding box center [82, 47] width 83 height 14
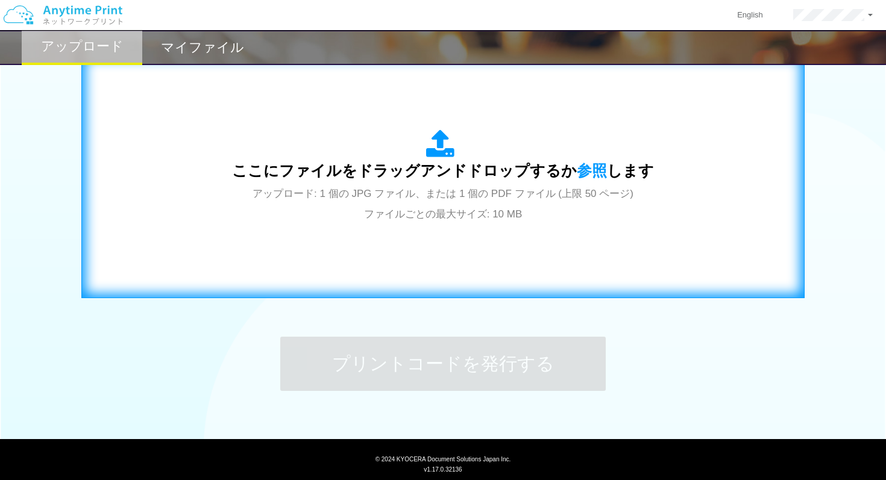
scroll to position [397, 0]
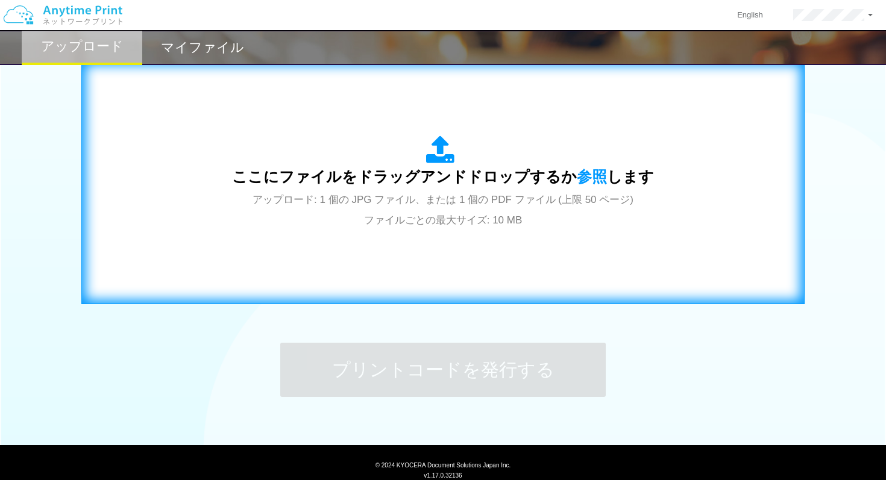
click at [362, 242] on div "ここにファイルをドラッグアンドドロップするか 参照 します アップロード: 1 個の JPG ファイル、または 1 個の PDF ファイル (上限 50 ペー…" at bounding box center [443, 183] width 698 height 218
click at [613, 166] on div "ここにファイルをドラッグアンドドロップするか 参照 します アップロード: 1 個の JPG ファイル、または 1 個の PDF ファイル (上限 50 ペー…" at bounding box center [443, 183] width 422 height 94
click at [561, 137] on div "ここにファイルをドラッグアンドドロップするか 参照 します アップロード: 1 個の JPG ファイル、または 1 個の PDF ファイル (上限 50 ペー…" at bounding box center [443, 183] width 422 height 94
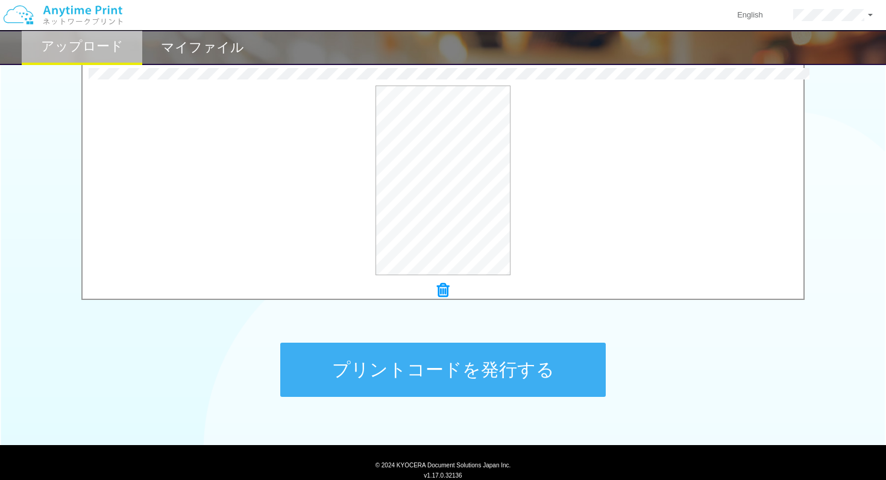
click at [540, 380] on button "プリントコードを発行する" at bounding box center [442, 370] width 325 height 54
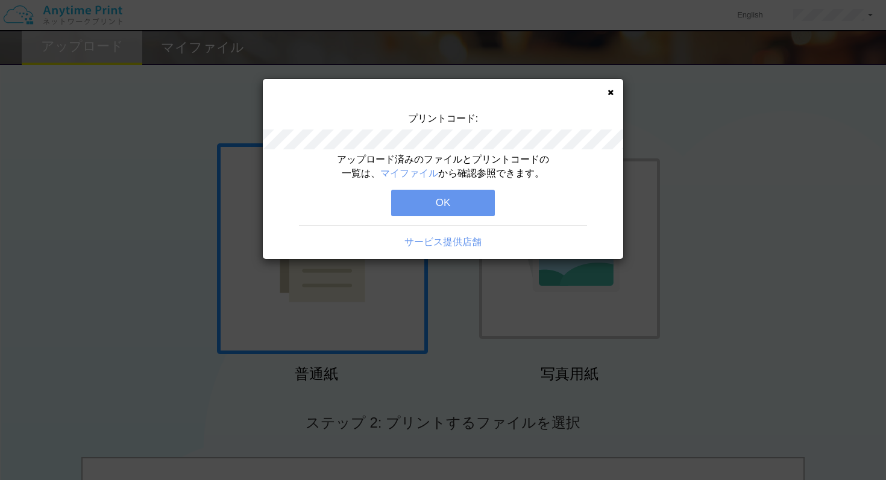
click at [466, 195] on button "OK" at bounding box center [443, 203] width 104 height 27
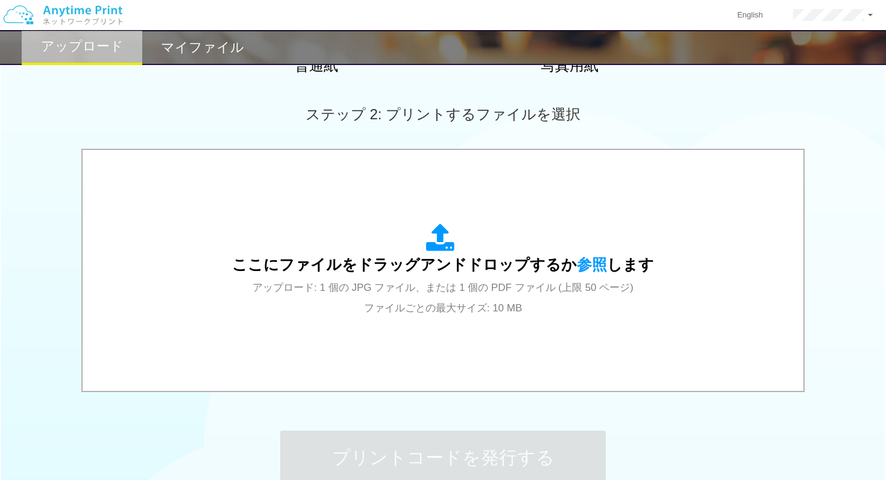
scroll to position [310, 0]
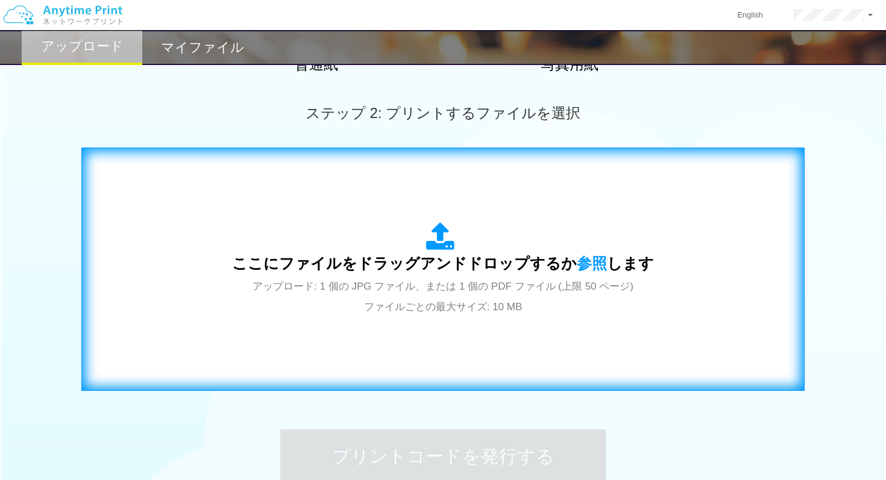
click at [448, 256] on div "ここにファイルをドラッグアンドドロップするか 参照 します アップロード: 1 個の JPG ファイル、または 1 個の PDF ファイル (上限 50 ペー…" at bounding box center [443, 269] width 422 height 94
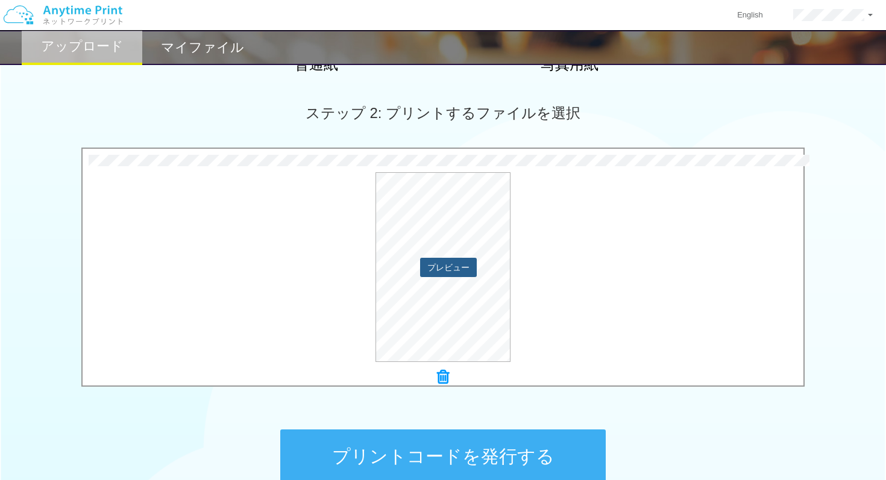
click at [458, 277] on button "プレビュー" at bounding box center [448, 267] width 57 height 19
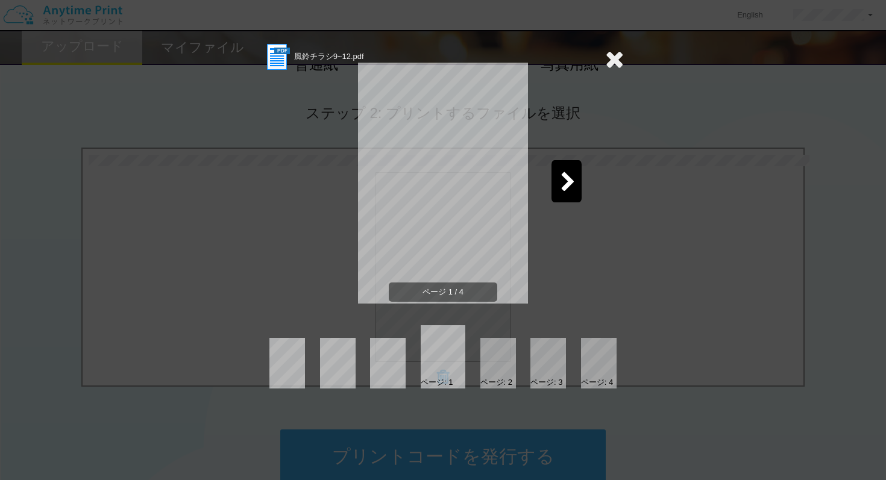
click at [566, 197] on div at bounding box center [566, 181] width 30 height 42
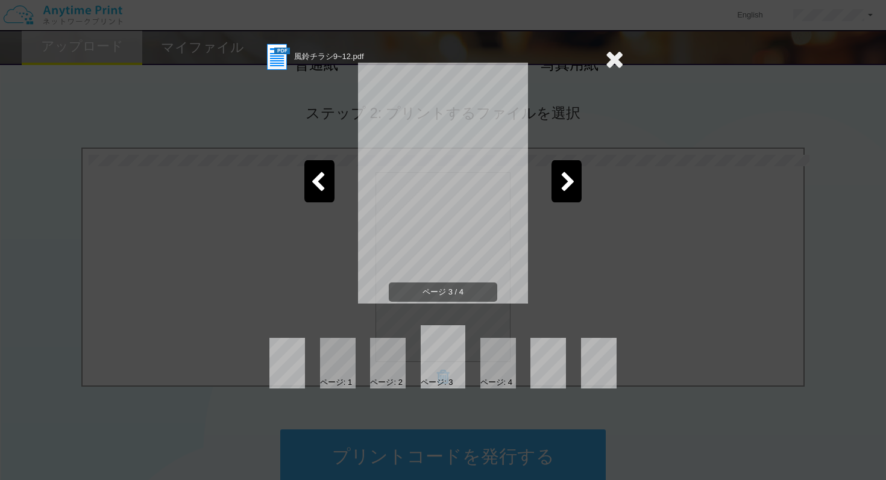
click at [567, 198] on div at bounding box center [566, 181] width 30 height 42
click at [611, 51] on icon at bounding box center [614, 59] width 19 height 24
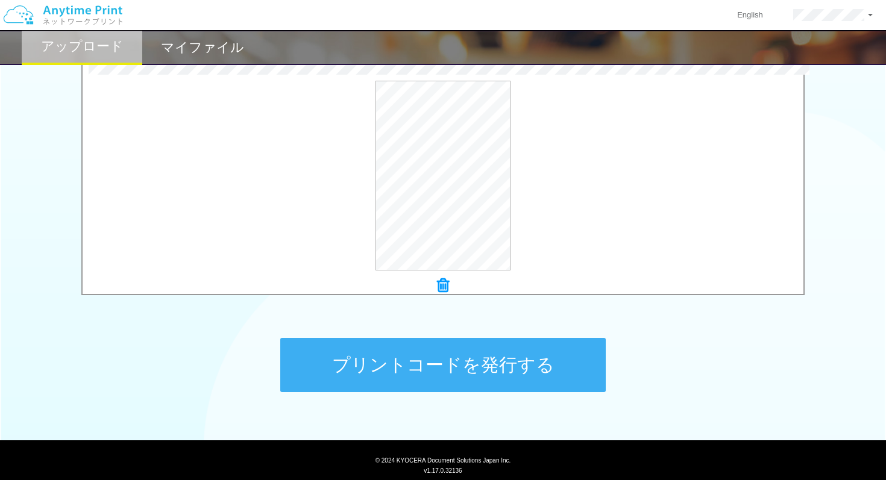
scroll to position [416, 0]
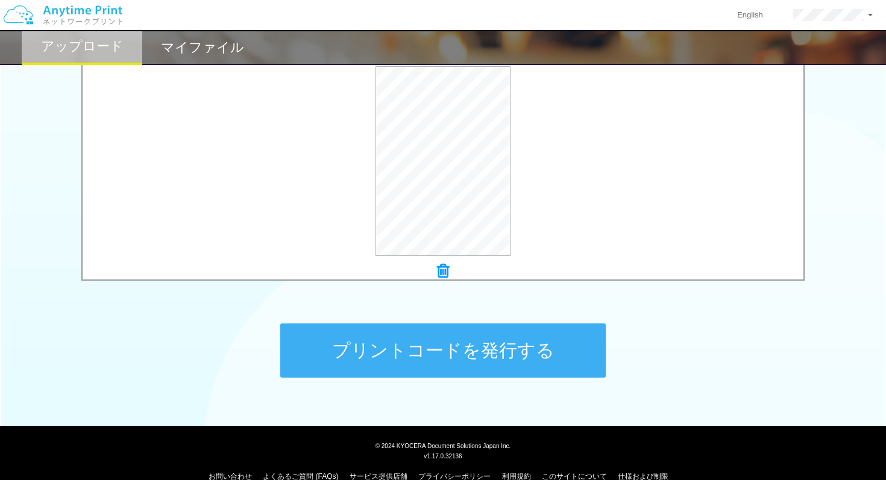
click at [514, 341] on button "プリントコードを発行する" at bounding box center [442, 351] width 325 height 54
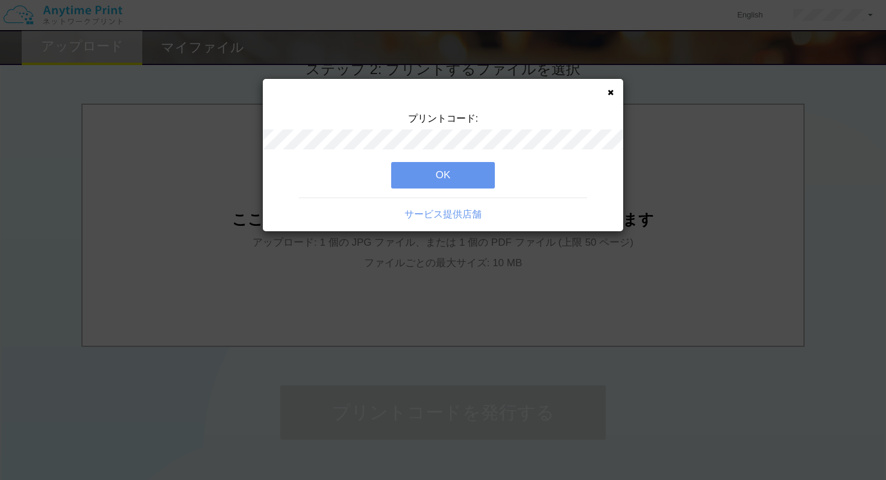
scroll to position [0, 0]
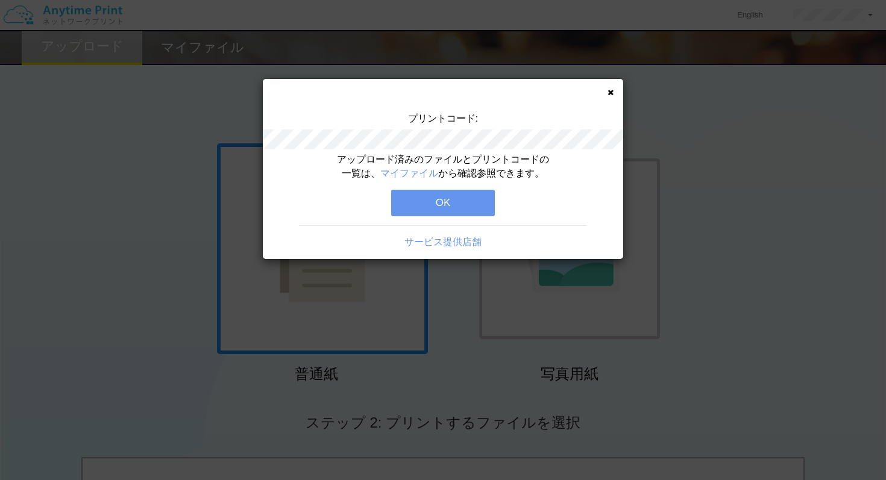
click at [466, 202] on button "OK" at bounding box center [443, 203] width 104 height 27
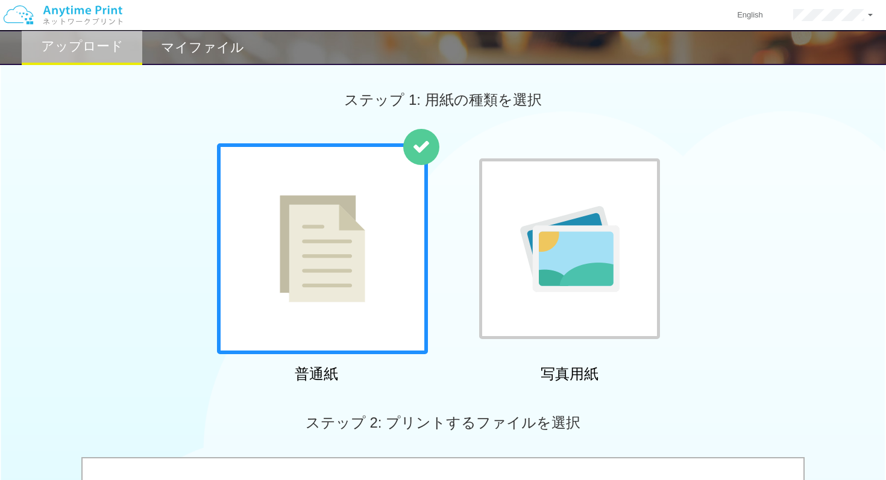
click at [207, 42] on h2 "マイファイル" at bounding box center [202, 47] width 83 height 14
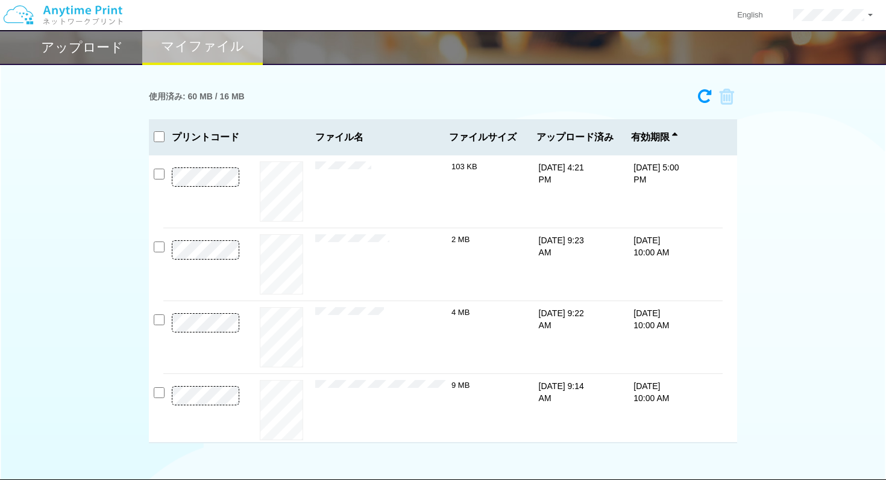
drag, startPoint x: 260, startPoint y: 96, endPoint x: 239, endPoint y: 98, distance: 20.5
click at [239, 98] on div "使用済み: 60 MB / 16 MB" at bounding box center [443, 96] width 588 height 27
click at [388, 87] on div "使用済み: 60 MB / 16 MB" at bounding box center [443, 96] width 588 height 27
click at [155, 172] on input "checkbox" at bounding box center [159, 174] width 11 height 11
click at [156, 171] on input "checkbox" at bounding box center [159, 174] width 11 height 11
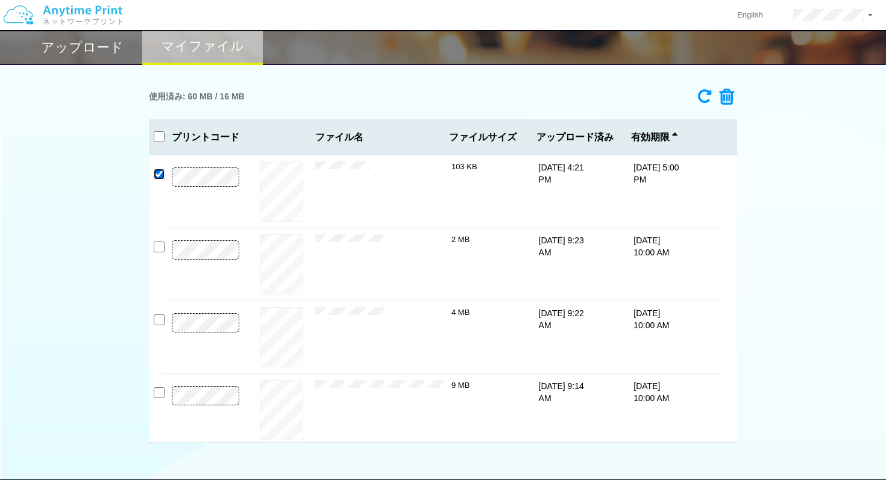
checkbox input "false"
click at [659, 133] on span "有効期限" at bounding box center [654, 137] width 46 height 11
click at [678, 136] on div "有効期限" at bounding box center [671, 137] width 95 height 36
click at [676, 136] on icon at bounding box center [674, 137] width 5 height 11
click at [676, 137] on icon at bounding box center [674, 137] width 5 height 11
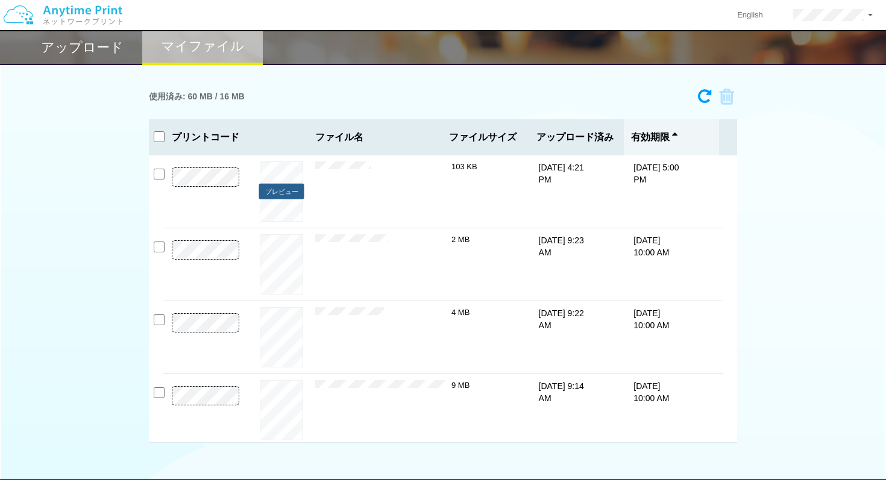
click at [287, 192] on button "プレビュー" at bounding box center [281, 192] width 45 height 16
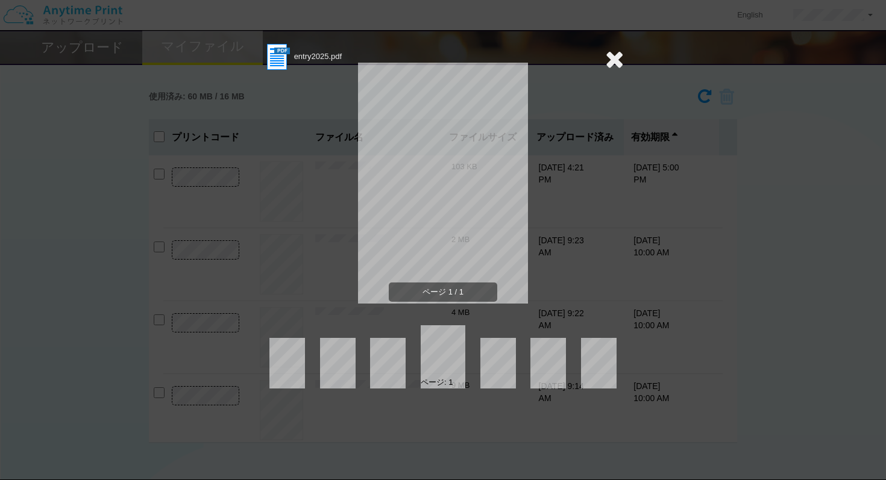
click at [614, 68] on icon at bounding box center [614, 59] width 19 height 24
